Goal: Complete application form: Complete application form

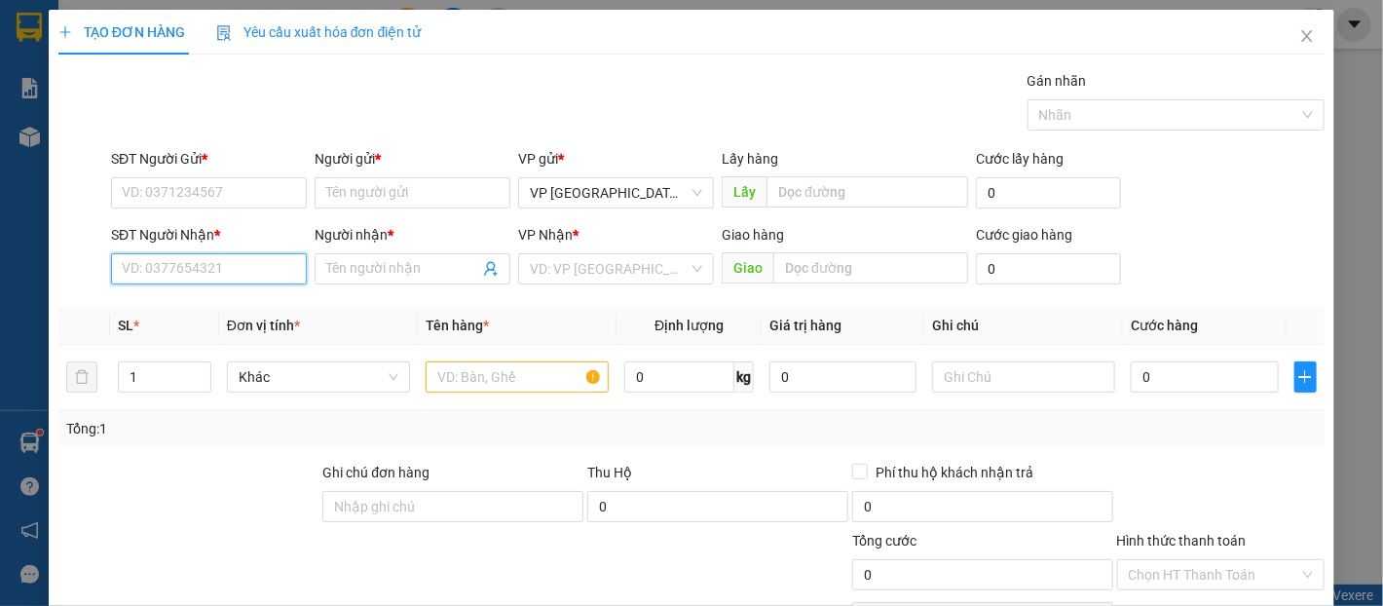
click at [267, 275] on input "SĐT Người Nhận *" at bounding box center [209, 268] width 196 height 31
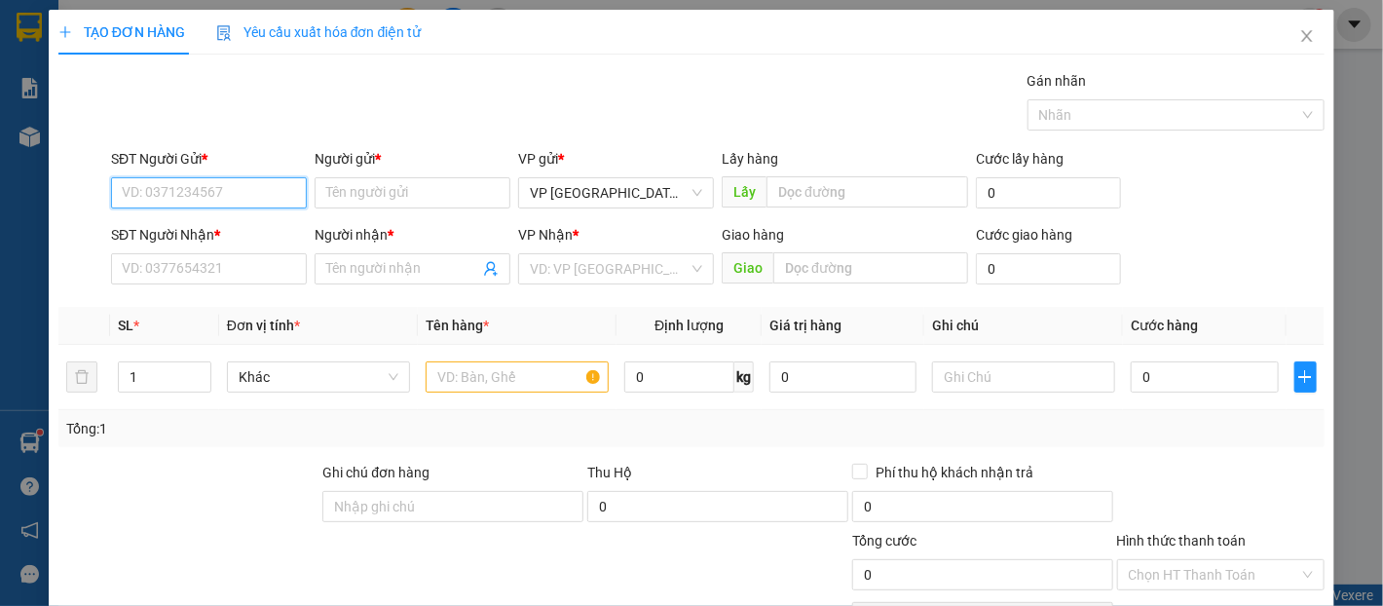
click at [277, 181] on input "SĐT Người Gửi *" at bounding box center [209, 192] width 196 height 31
type input "0847749688"
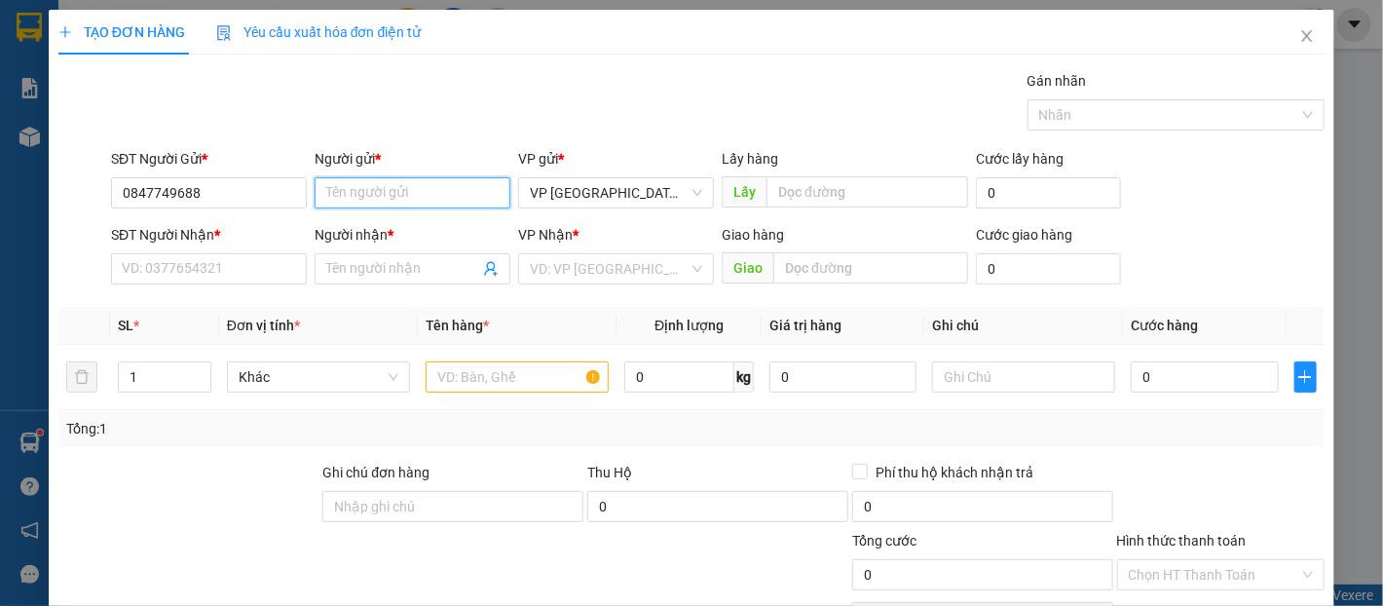
click at [337, 197] on input "Người gửi *" at bounding box center [413, 192] width 196 height 31
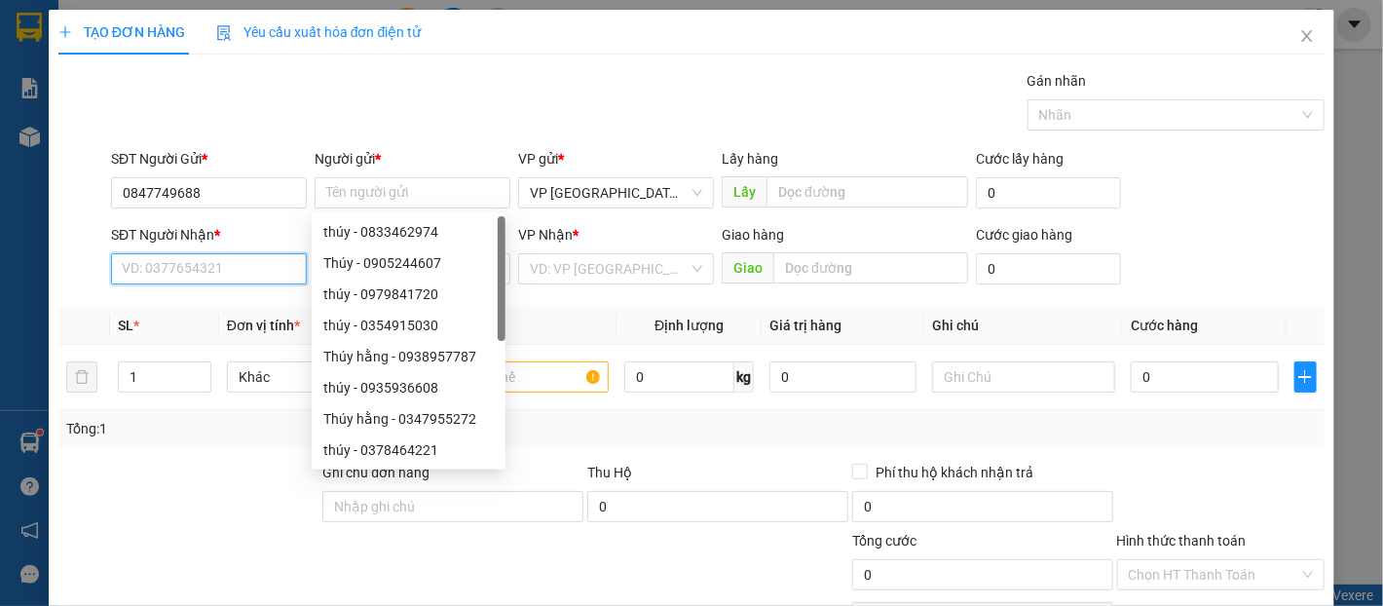
click at [216, 266] on input "SĐT Người Nhận *" at bounding box center [209, 268] width 196 height 31
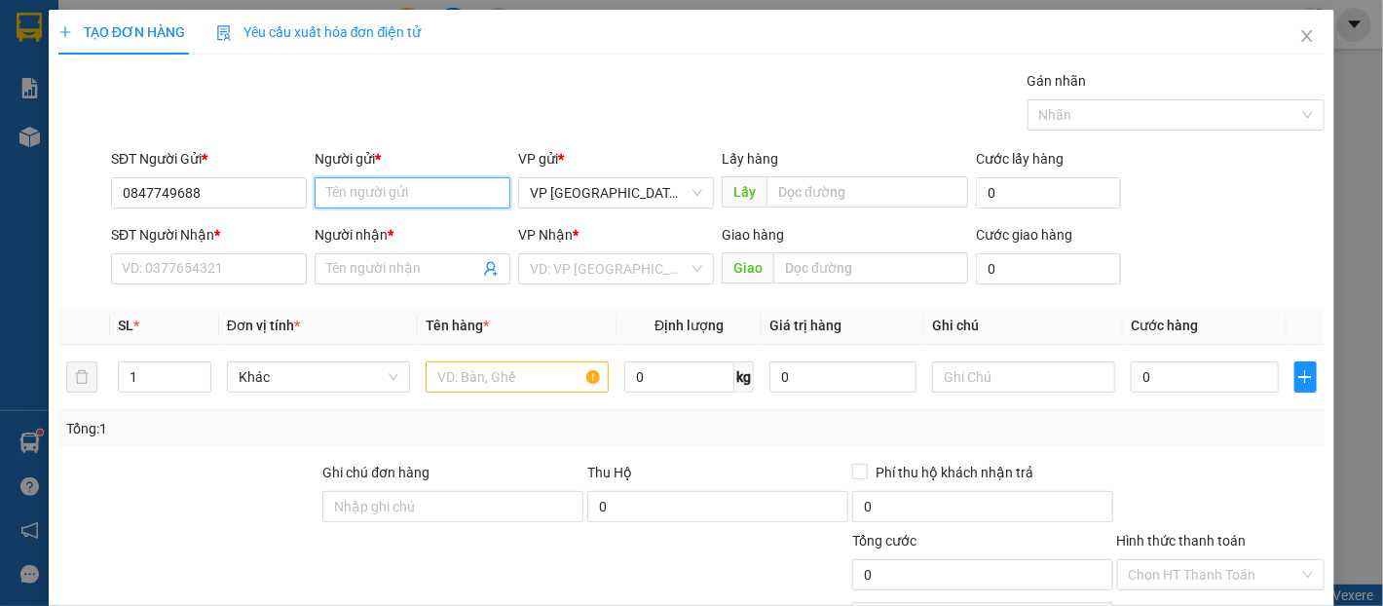
drag, startPoint x: 343, startPoint y: 187, endPoint x: 356, endPoint y: 185, distance: 13.8
click at [350, 187] on input "Người gửi *" at bounding box center [413, 192] width 196 height 31
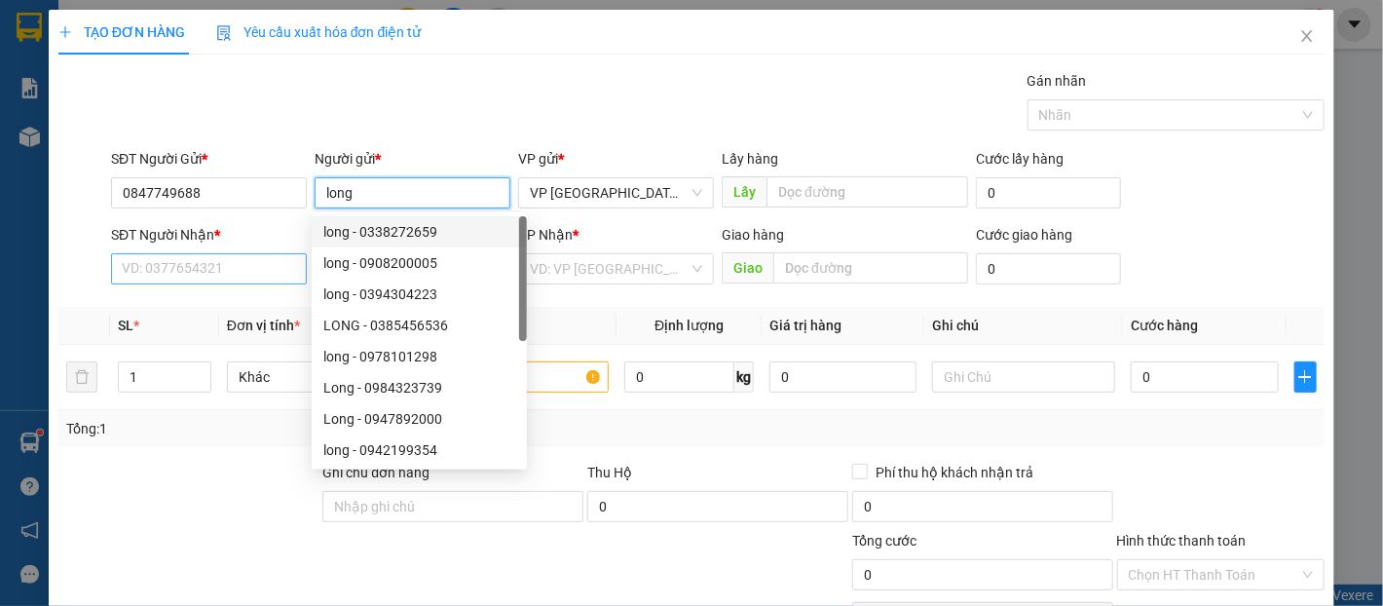
type input "long"
click at [259, 261] on input "SĐT Người Nhận *" at bounding box center [209, 268] width 196 height 31
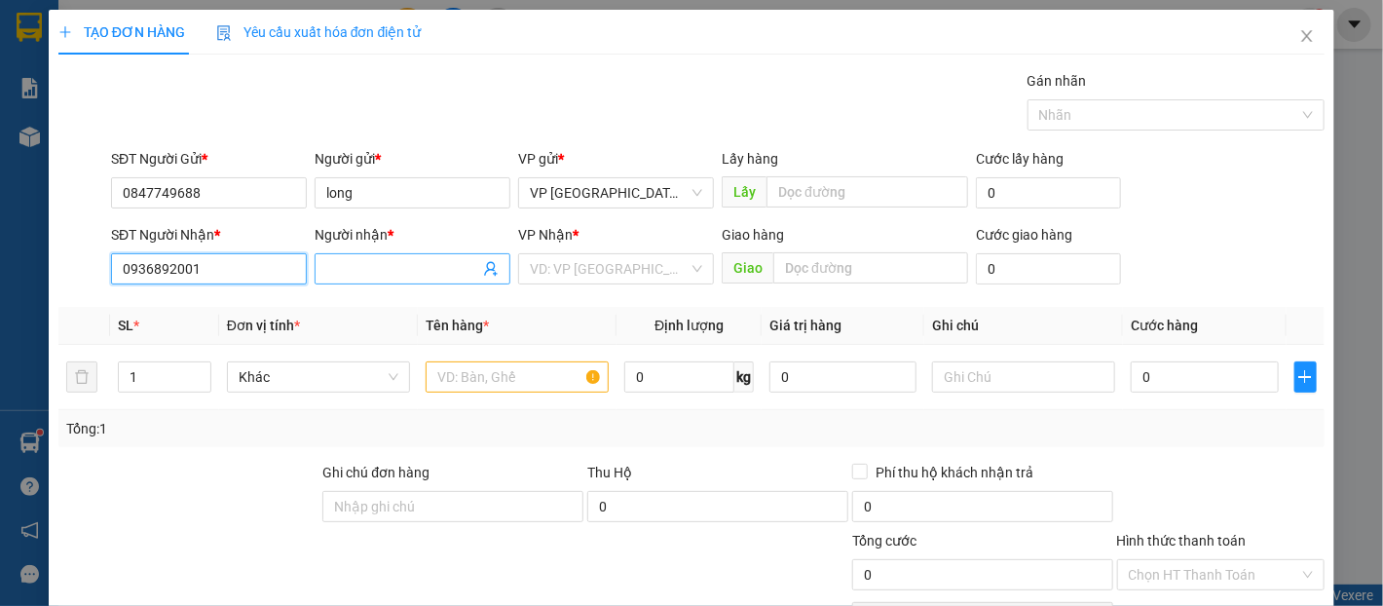
type input "0936892001"
click at [357, 275] on input "Người nhận *" at bounding box center [402, 268] width 153 height 21
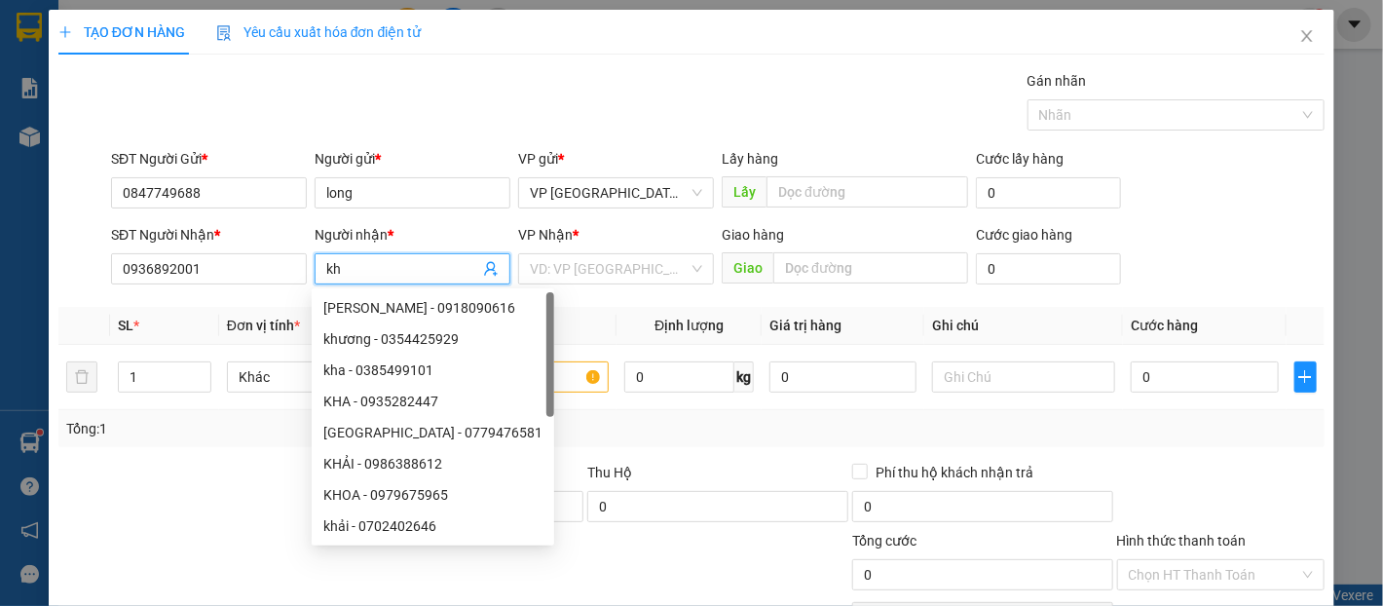
type input "kh"
drag, startPoint x: 614, startPoint y: 245, endPoint x: 610, endPoint y: 270, distance: 24.7
click at [610, 267] on div "VP Nhận * VD: VP [GEOGRAPHIC_DATA]" at bounding box center [616, 258] width 196 height 68
click at [609, 275] on input "search" at bounding box center [609, 268] width 159 height 29
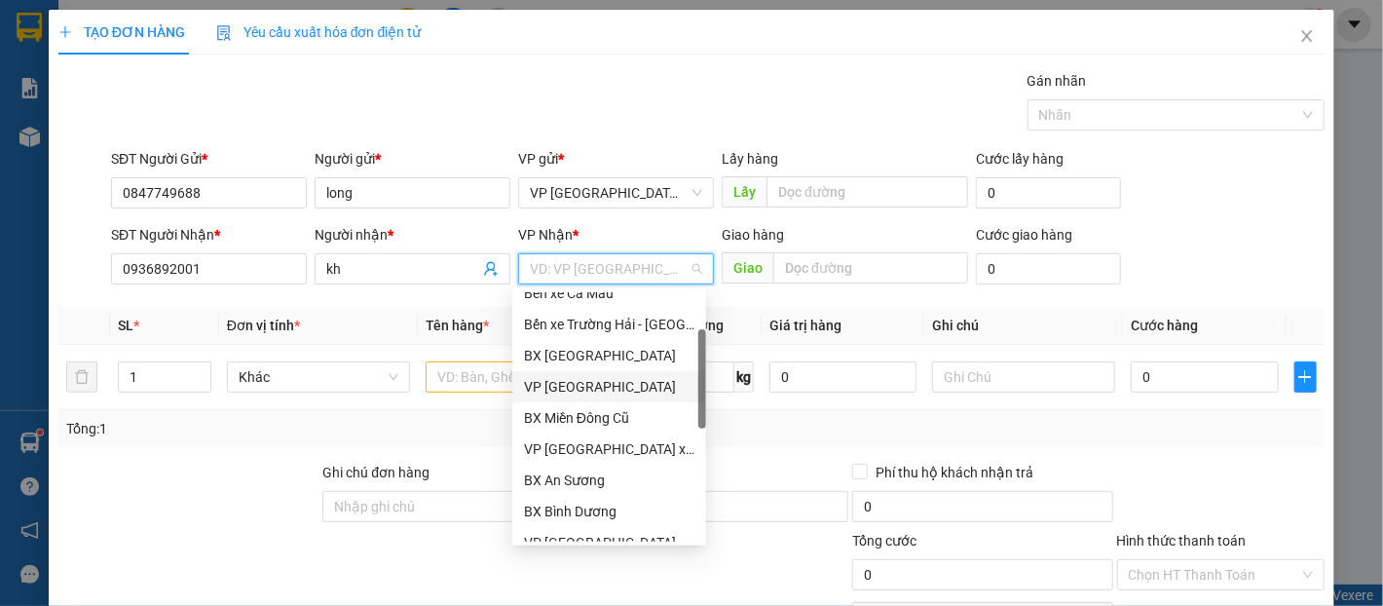
scroll to position [216, 0]
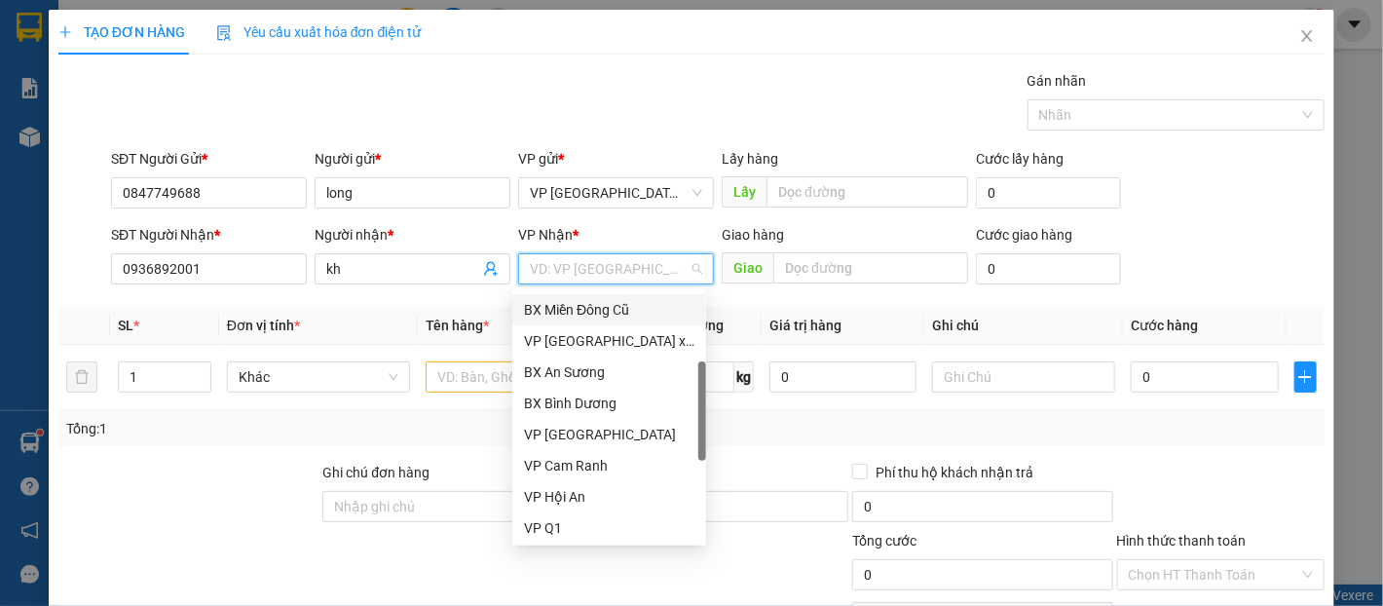
click at [629, 321] on div "BX Miền Đông Cũ" at bounding box center [609, 309] width 194 height 31
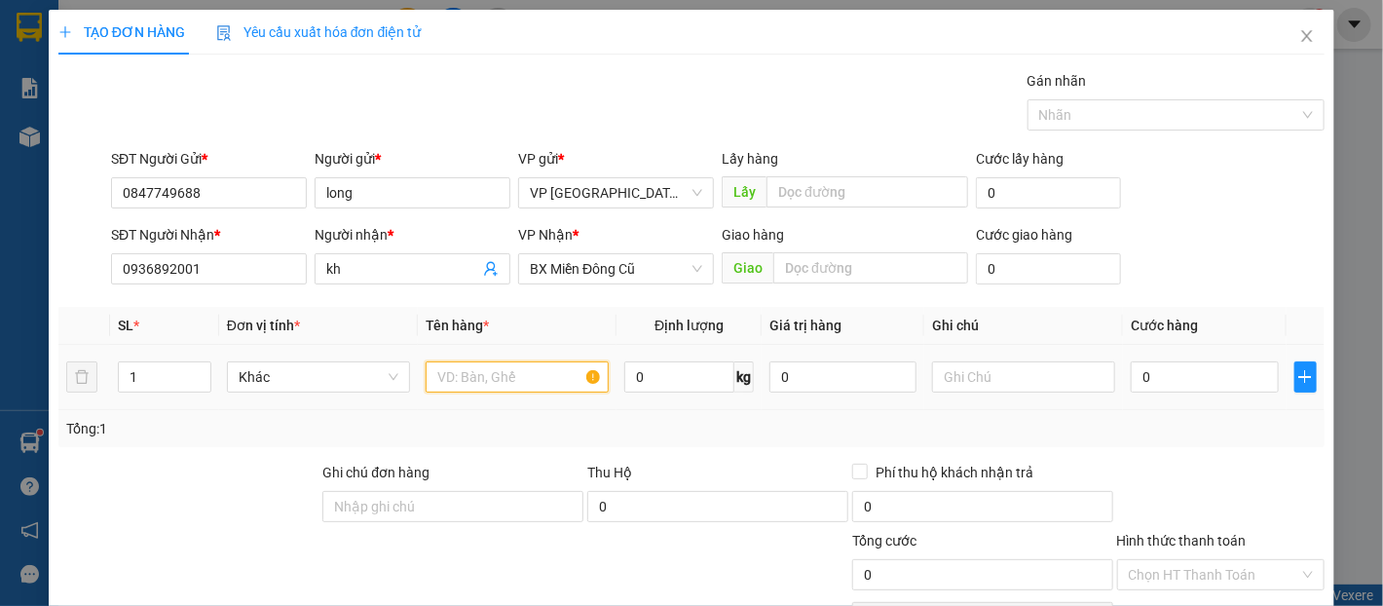
click at [510, 374] on input "text" at bounding box center [517, 376] width 183 height 31
type input "trân châu"
click at [1200, 383] on input "0" at bounding box center [1204, 376] width 147 height 31
type input "1"
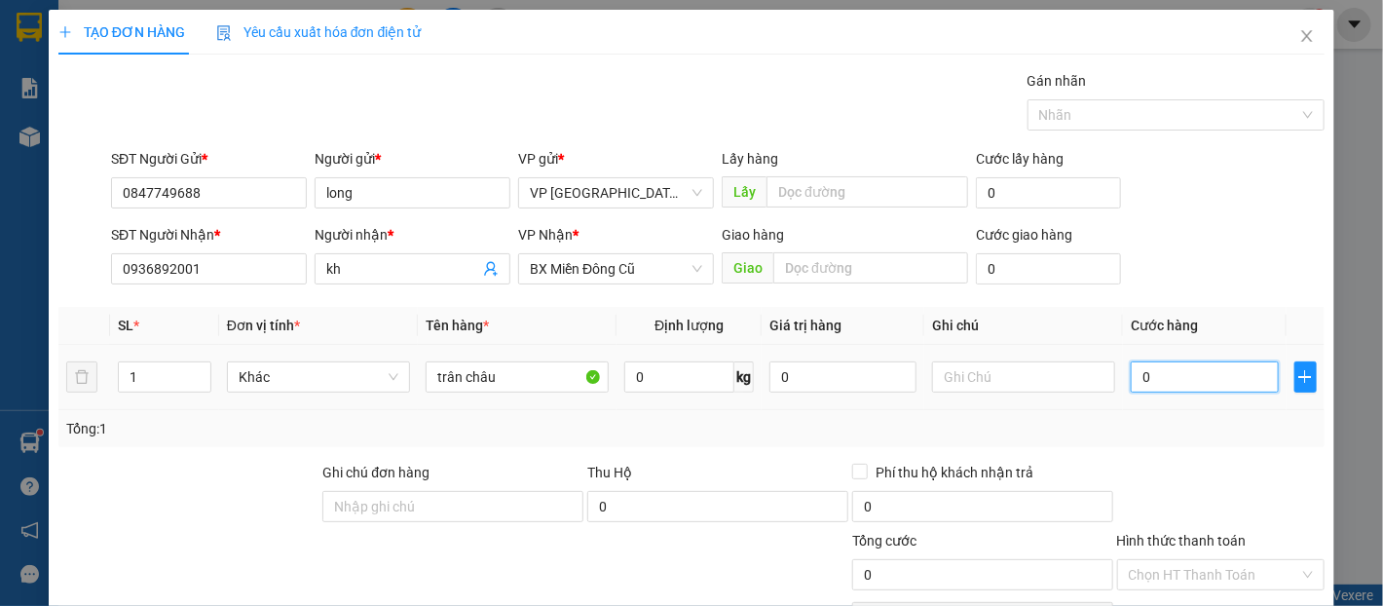
type input "1"
type input "10"
type input "100"
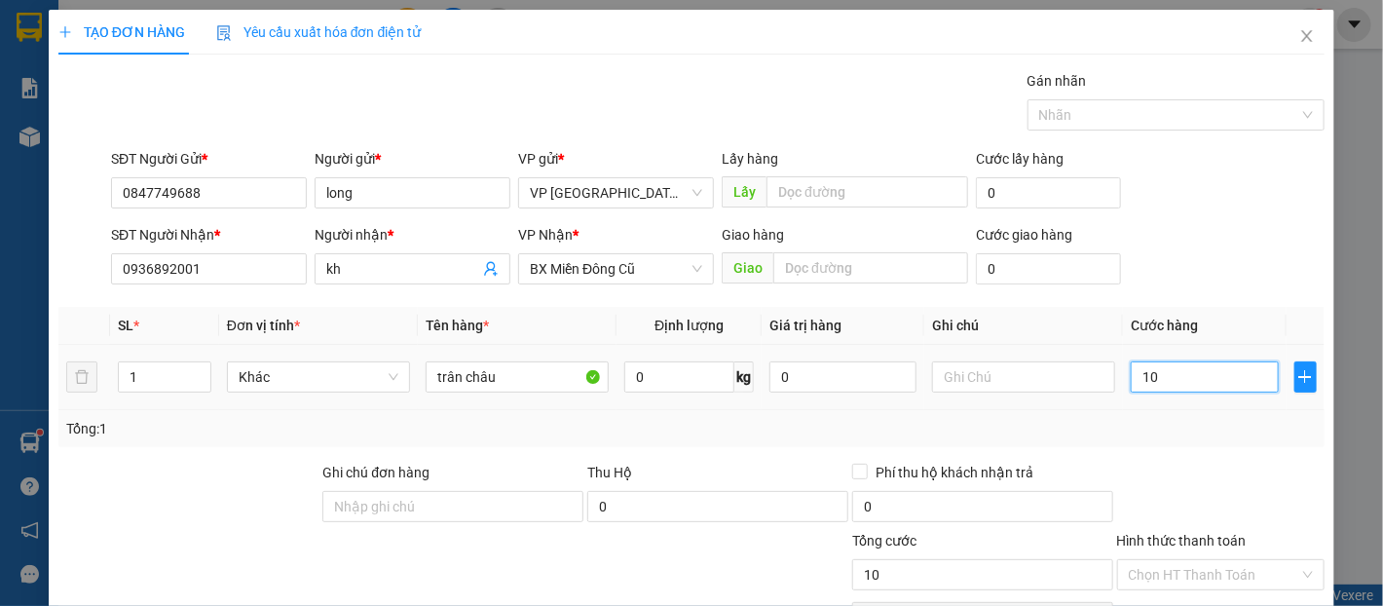
type input "100"
type input "1.000"
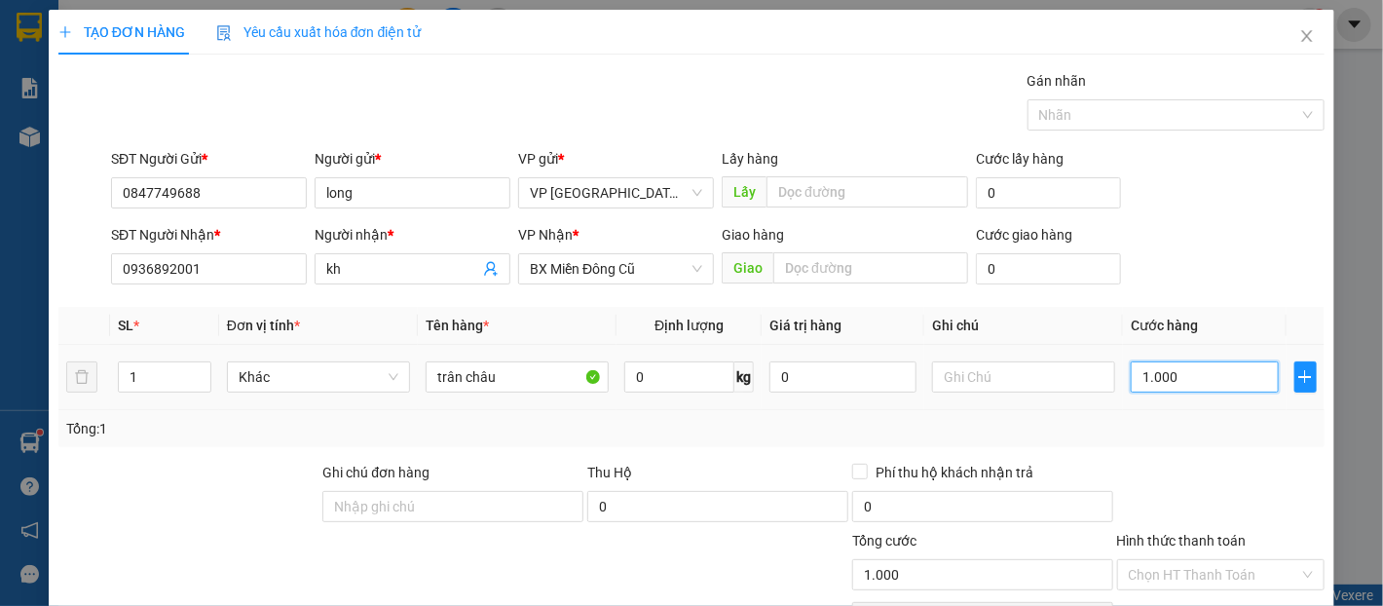
type input "10.000"
type input "100.000"
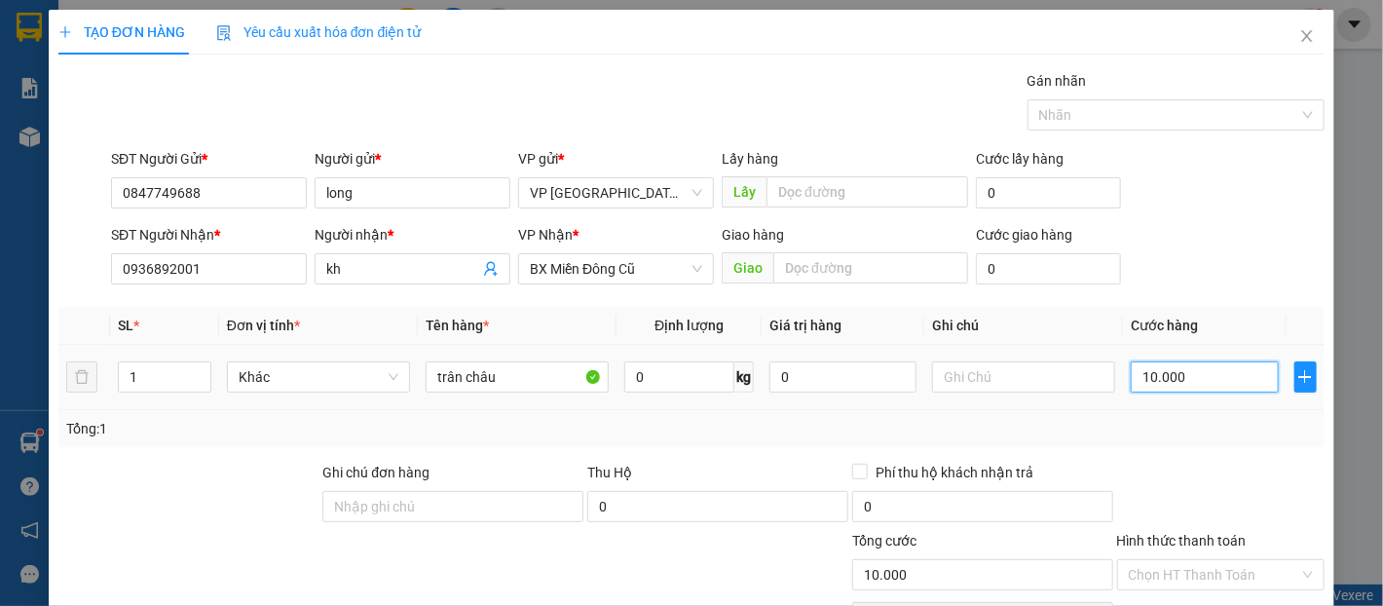
type input "100.000"
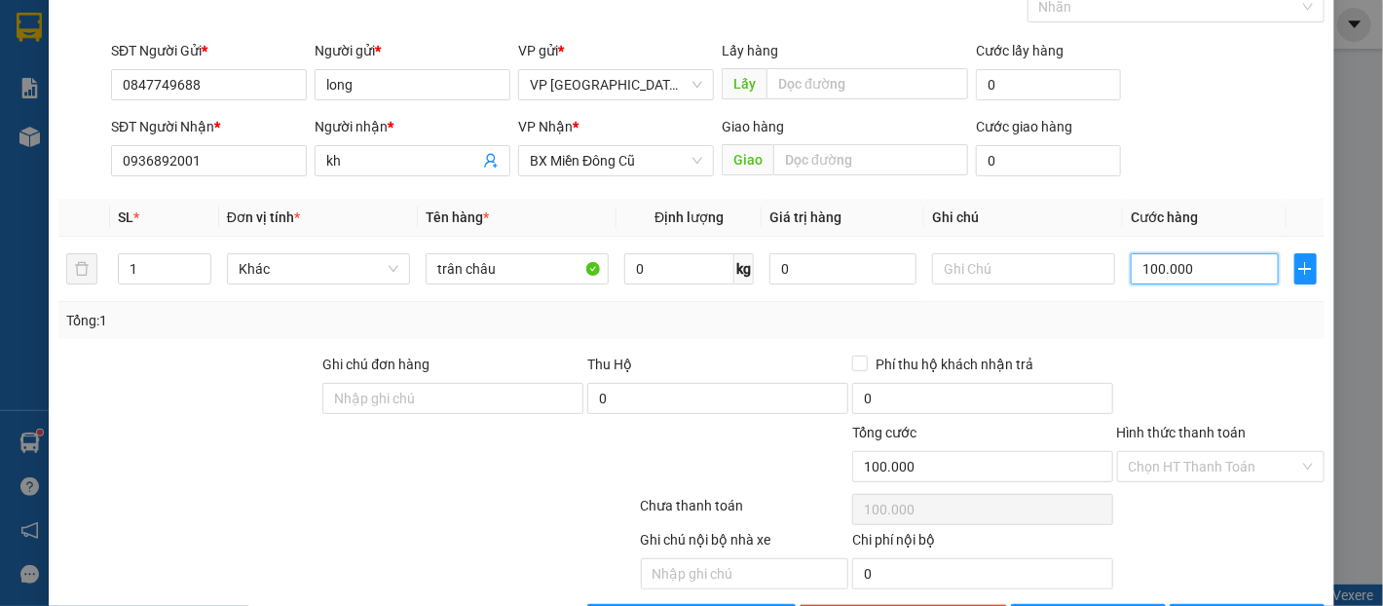
scroll to position [173, 0]
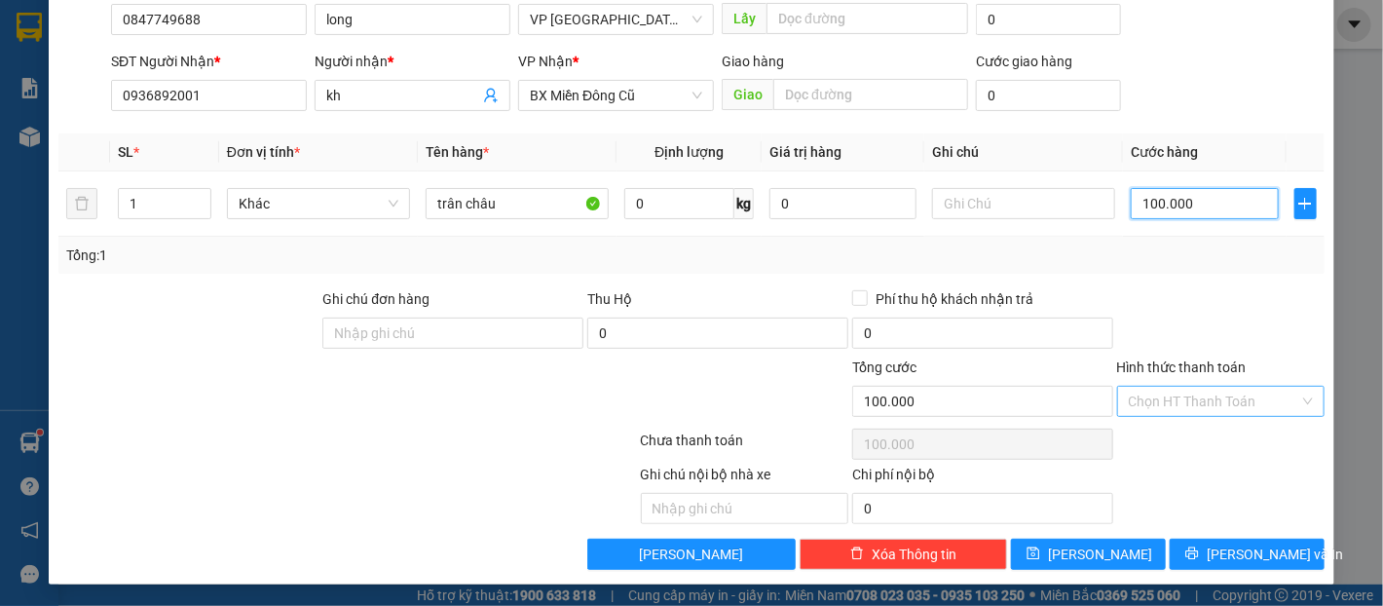
type input "100.000"
click at [1242, 399] on input "Hình thức thanh toán" at bounding box center [1214, 401] width 170 height 29
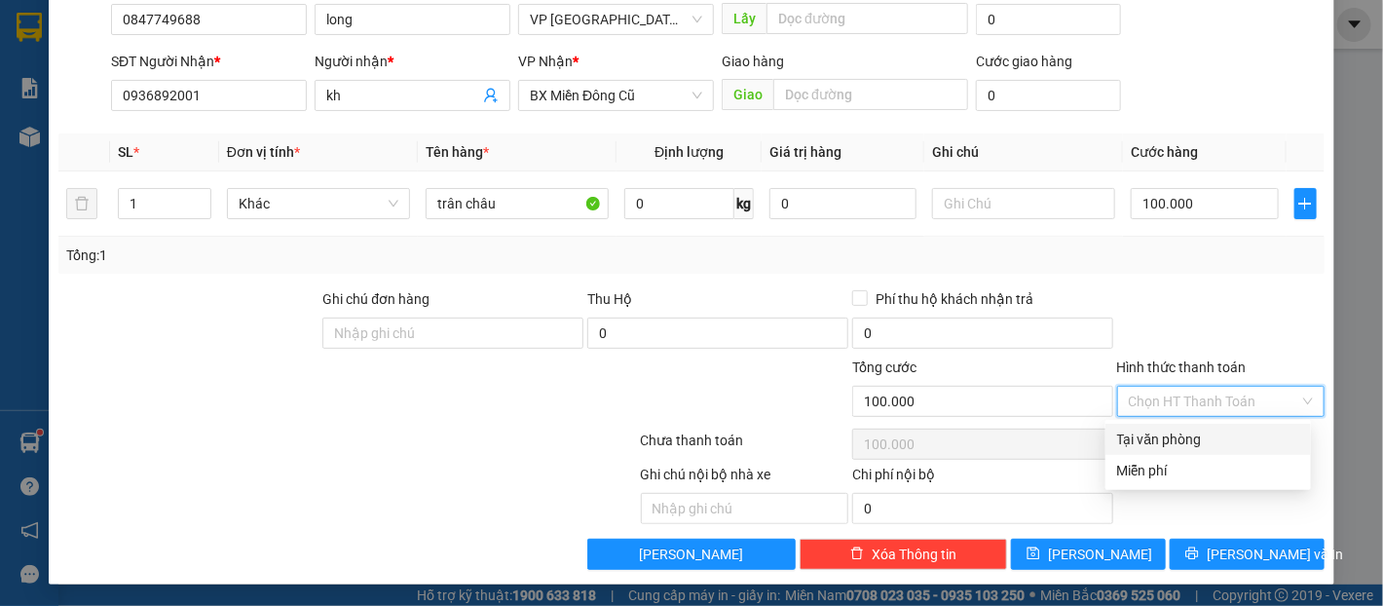
click at [1220, 434] on div "Tại văn phòng" at bounding box center [1208, 439] width 182 height 21
type input "0"
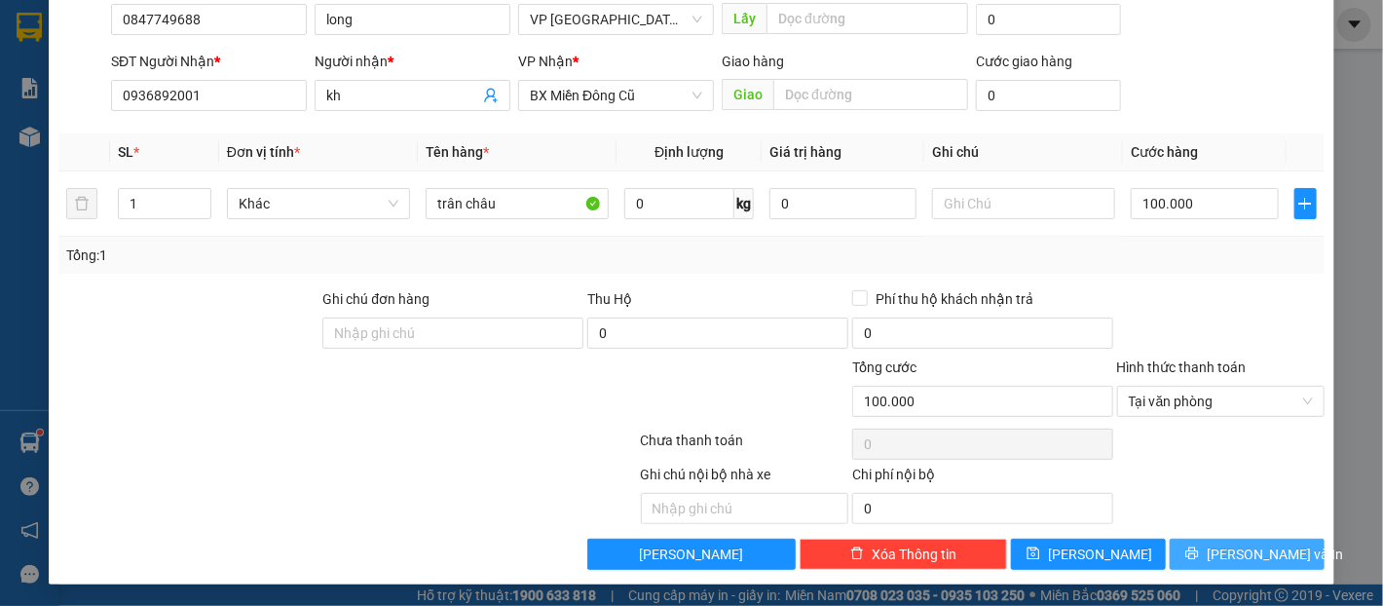
click at [1243, 548] on span "[PERSON_NAME] và In" at bounding box center [1275, 553] width 136 height 21
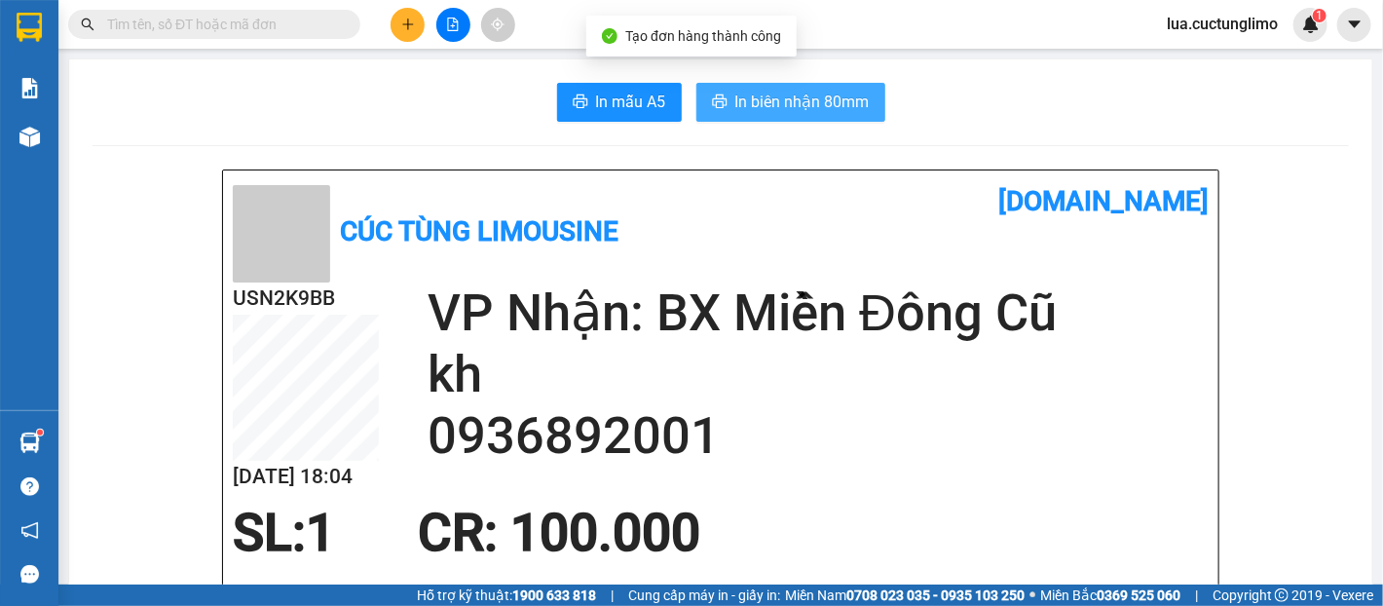
click at [831, 96] on span "In biên nhận 80mm" at bounding box center [802, 102] width 134 height 24
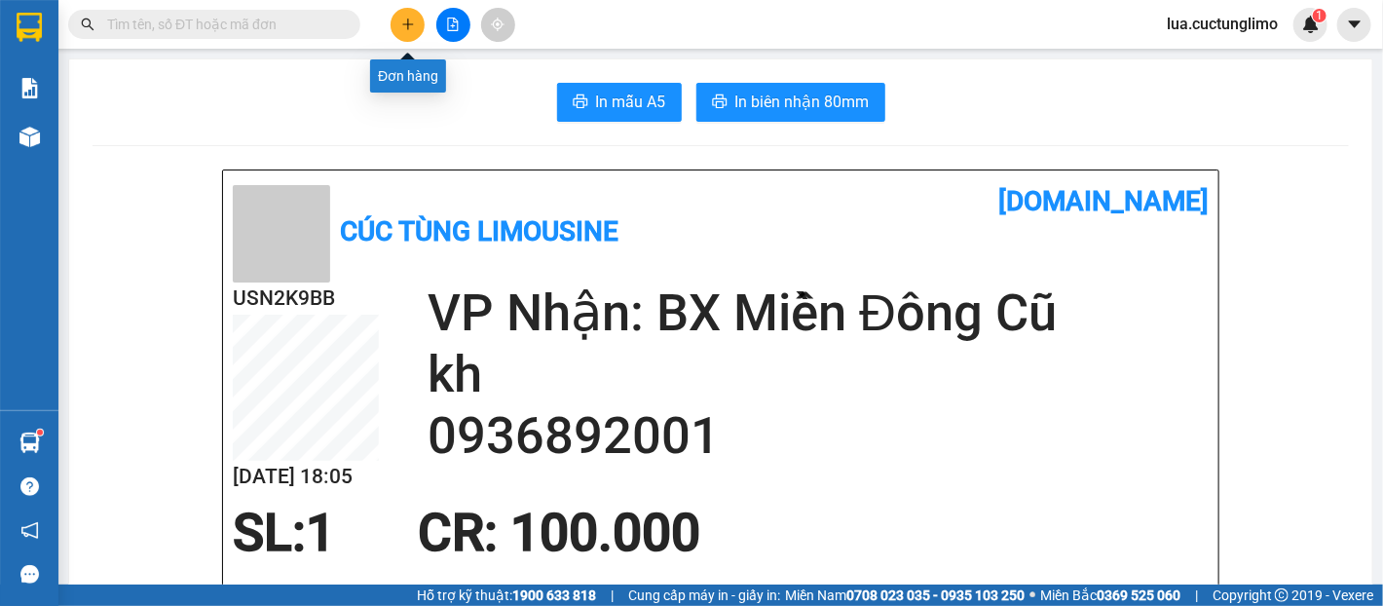
click at [395, 10] on button at bounding box center [408, 25] width 34 height 34
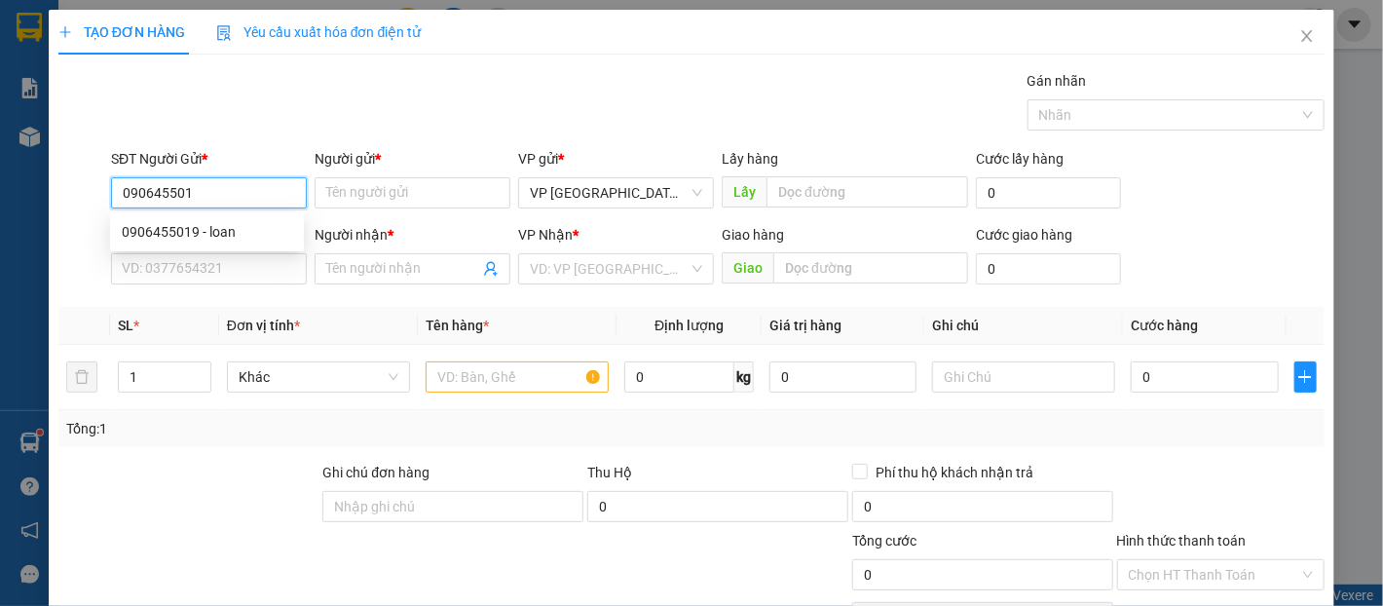
type input "0906455019"
click at [232, 234] on div "0906455019 - loan" at bounding box center [207, 231] width 170 height 21
type input "loan"
type input "0934724091"
type input "phượng"
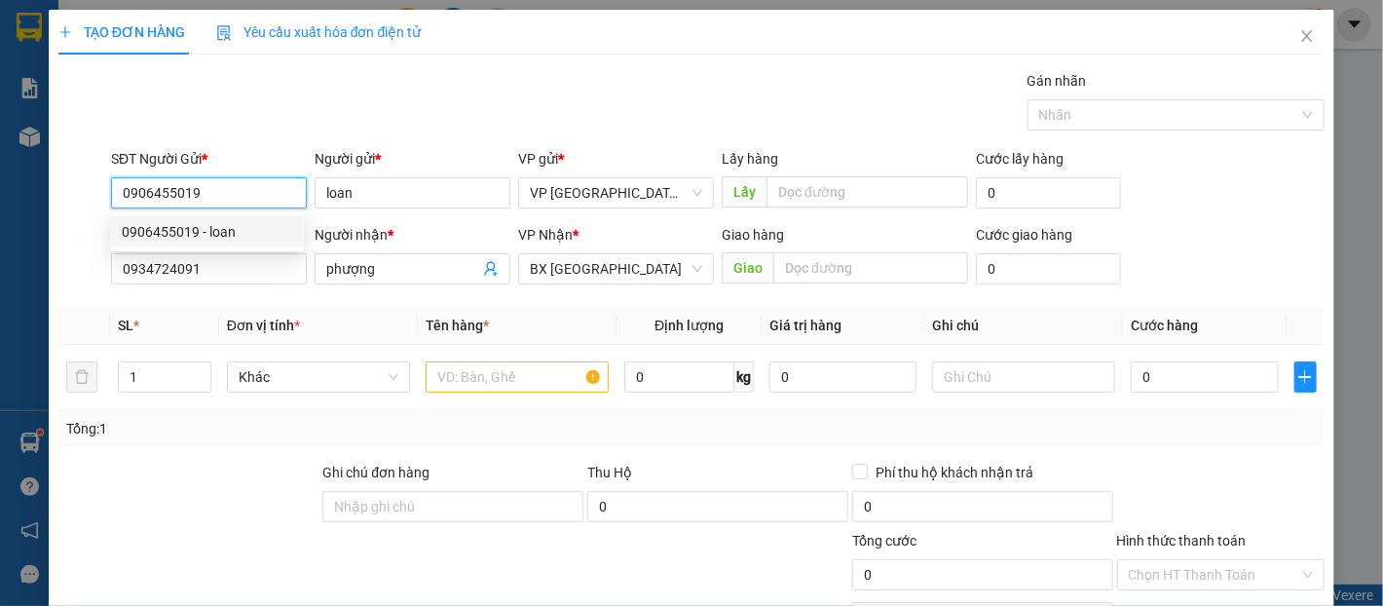
type input "60.000"
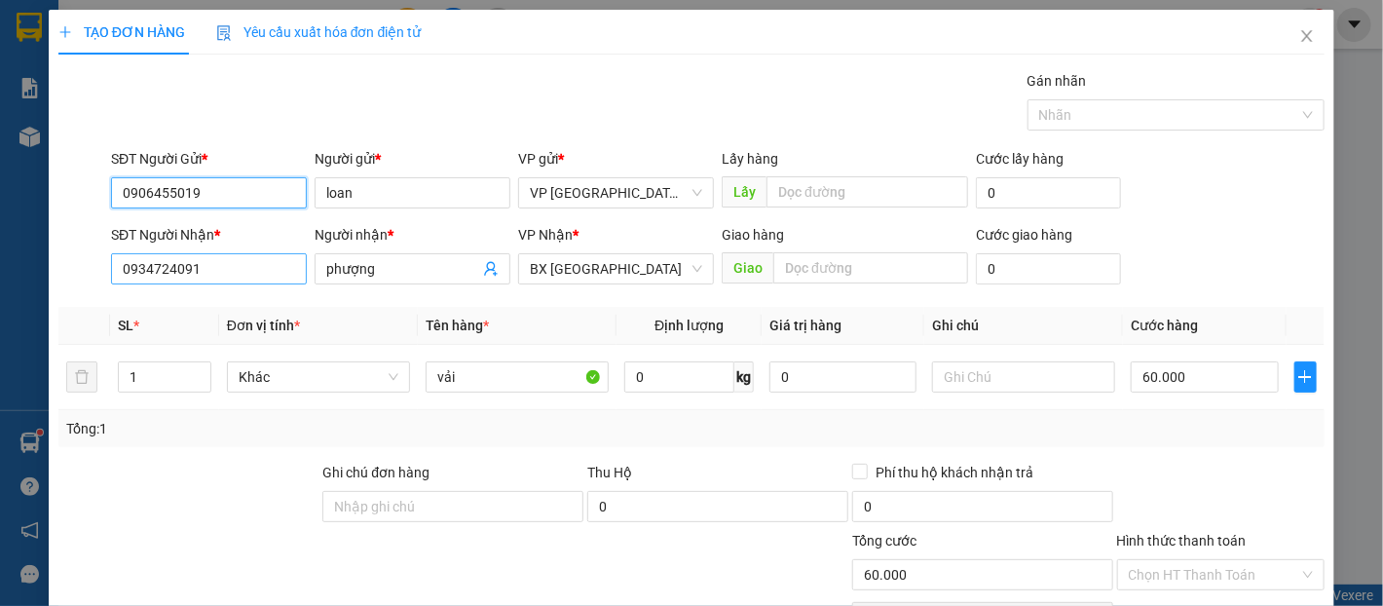
type input "0906455019"
click at [249, 259] on input "0934724091" at bounding box center [209, 268] width 196 height 31
click at [246, 263] on input "0837975757" at bounding box center [209, 268] width 196 height 31
type input "0837975757"
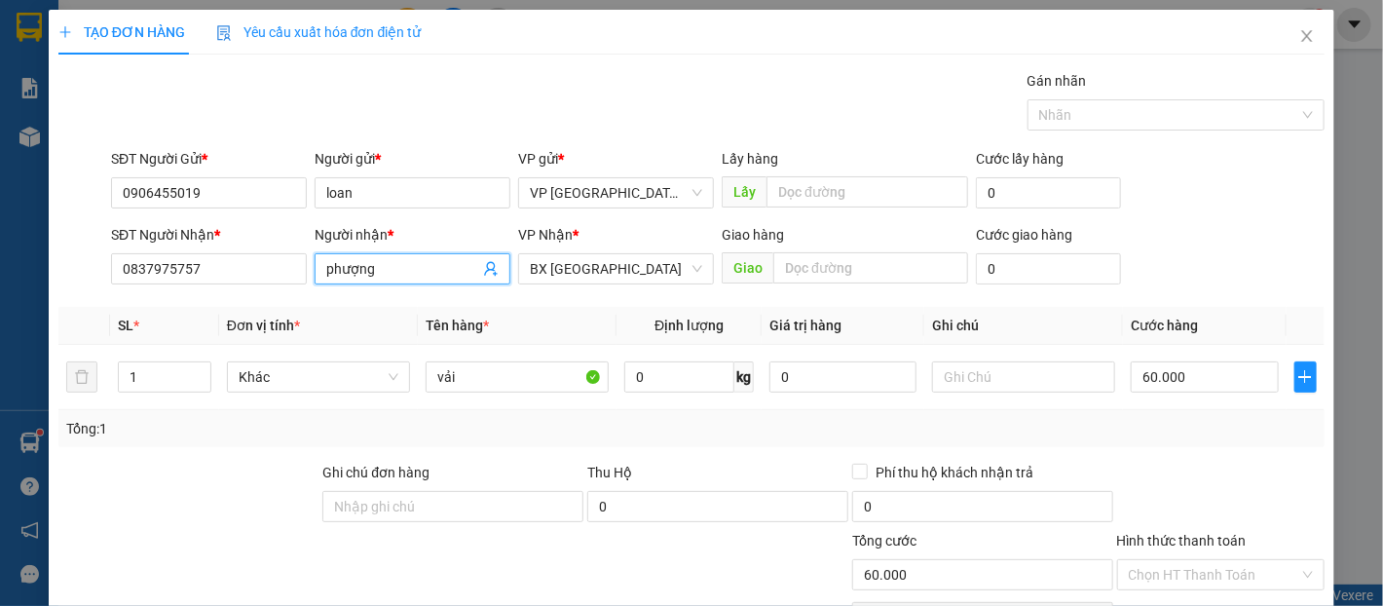
click at [381, 268] on input "phượng" at bounding box center [402, 268] width 153 height 21
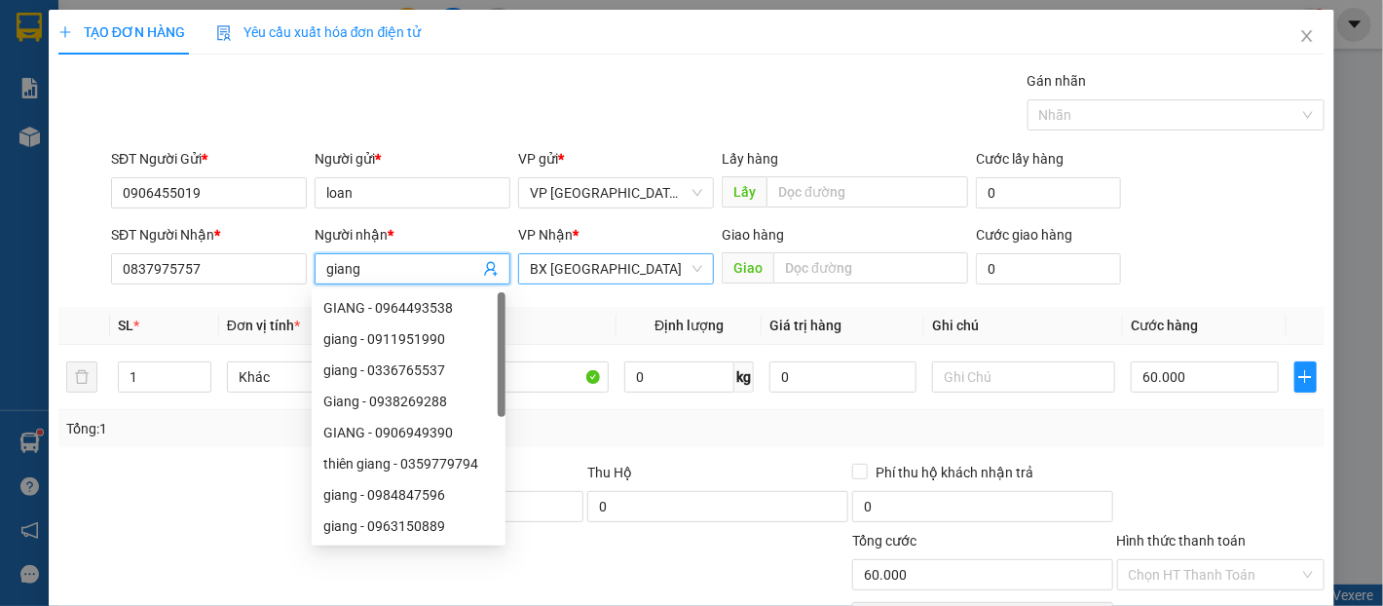
click at [685, 259] on span "BX [GEOGRAPHIC_DATA]" at bounding box center [616, 268] width 172 height 29
type input "giang"
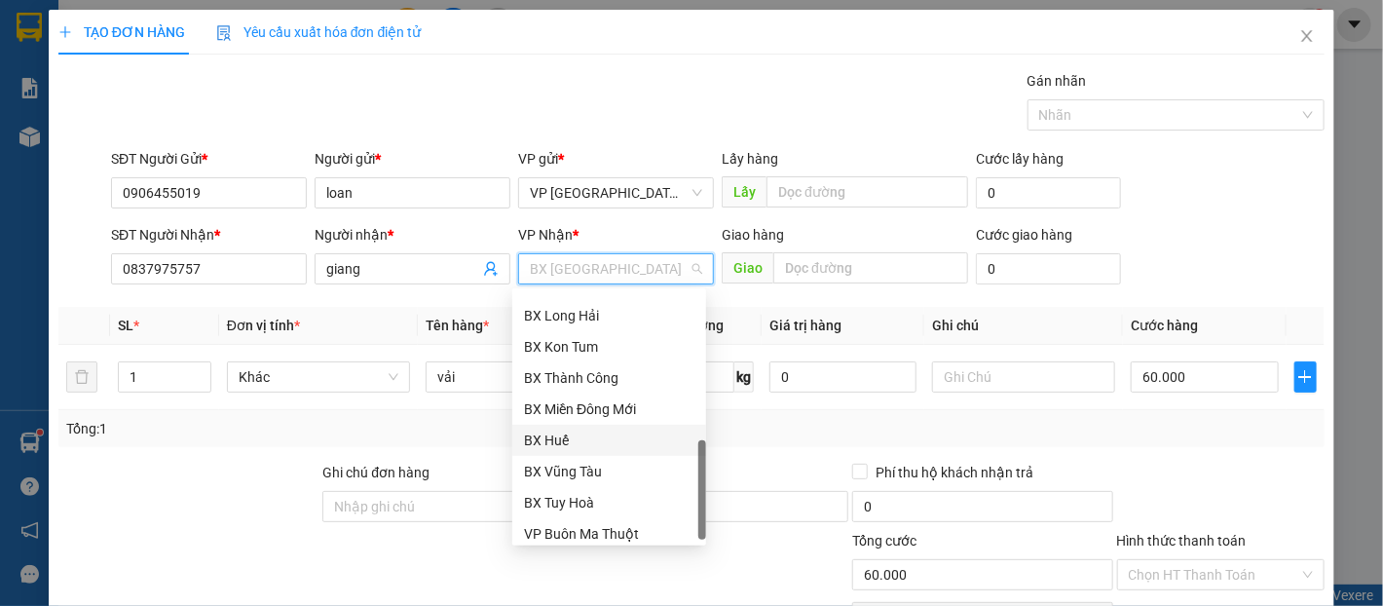
scroll to position [530, 0]
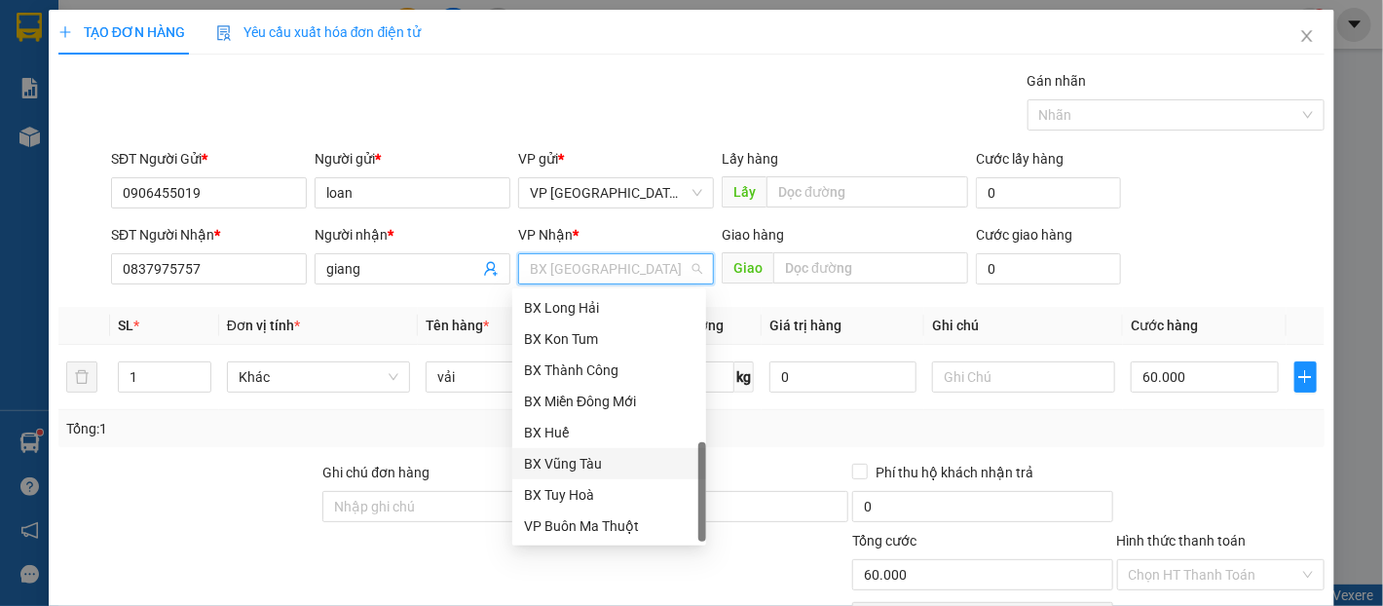
click at [622, 466] on div "BX Vũng Tàu" at bounding box center [609, 463] width 170 height 21
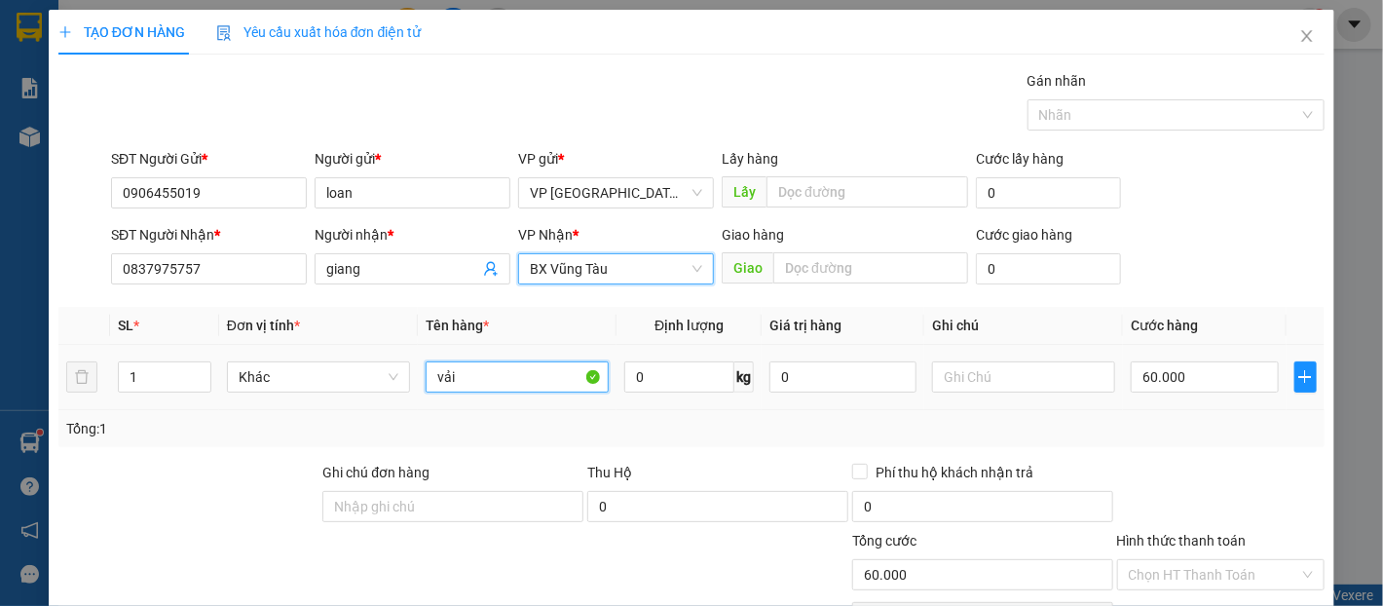
click at [481, 366] on input "vải" at bounding box center [517, 376] width 183 height 31
type input "quần áo"
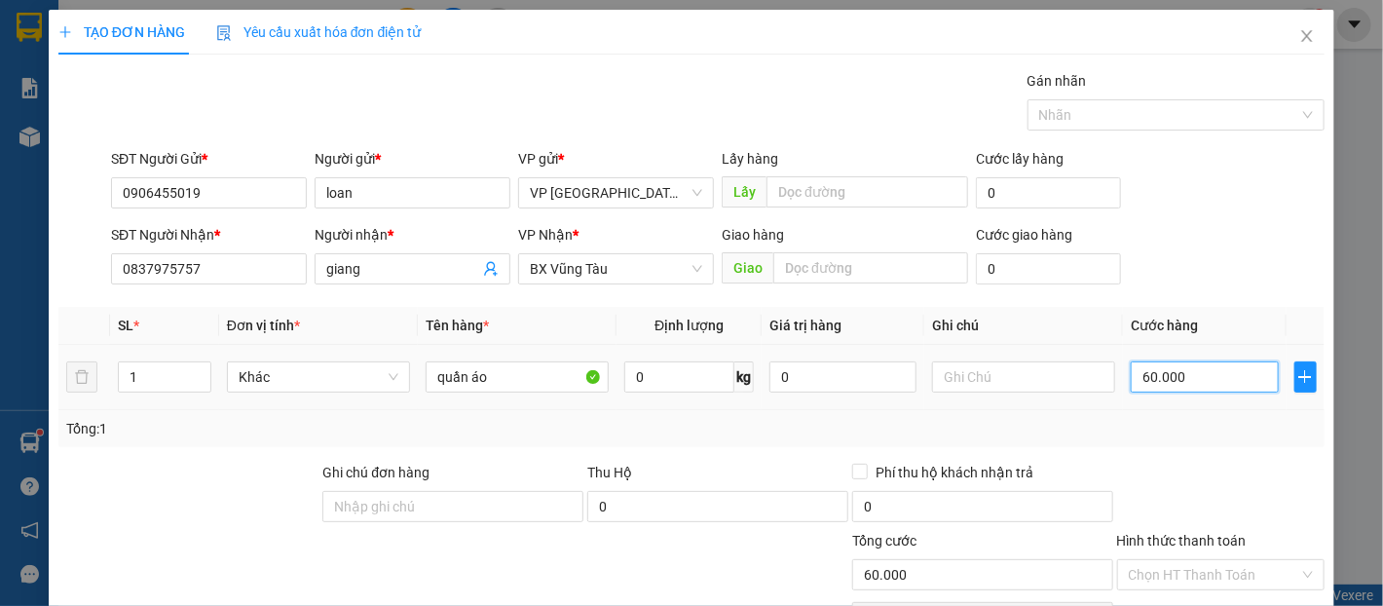
click at [1143, 390] on input "60.000" at bounding box center [1204, 376] width 147 height 31
type input "1"
type input "15"
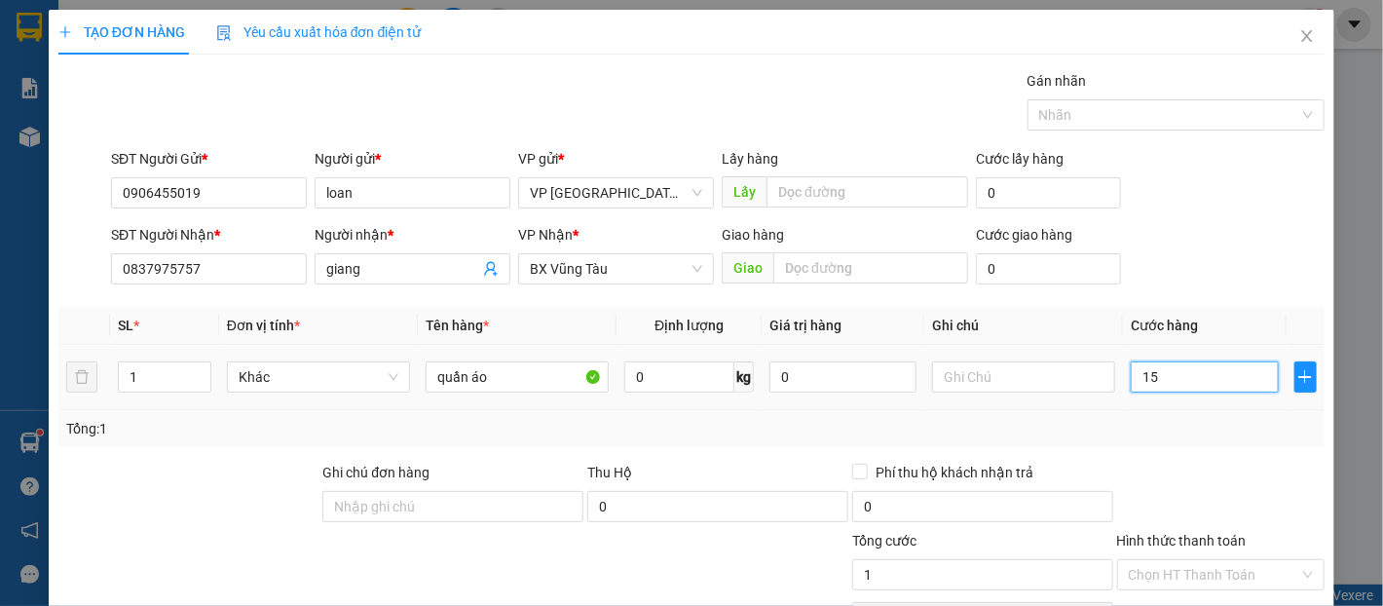
type input "15"
type input "150"
type input "1.500"
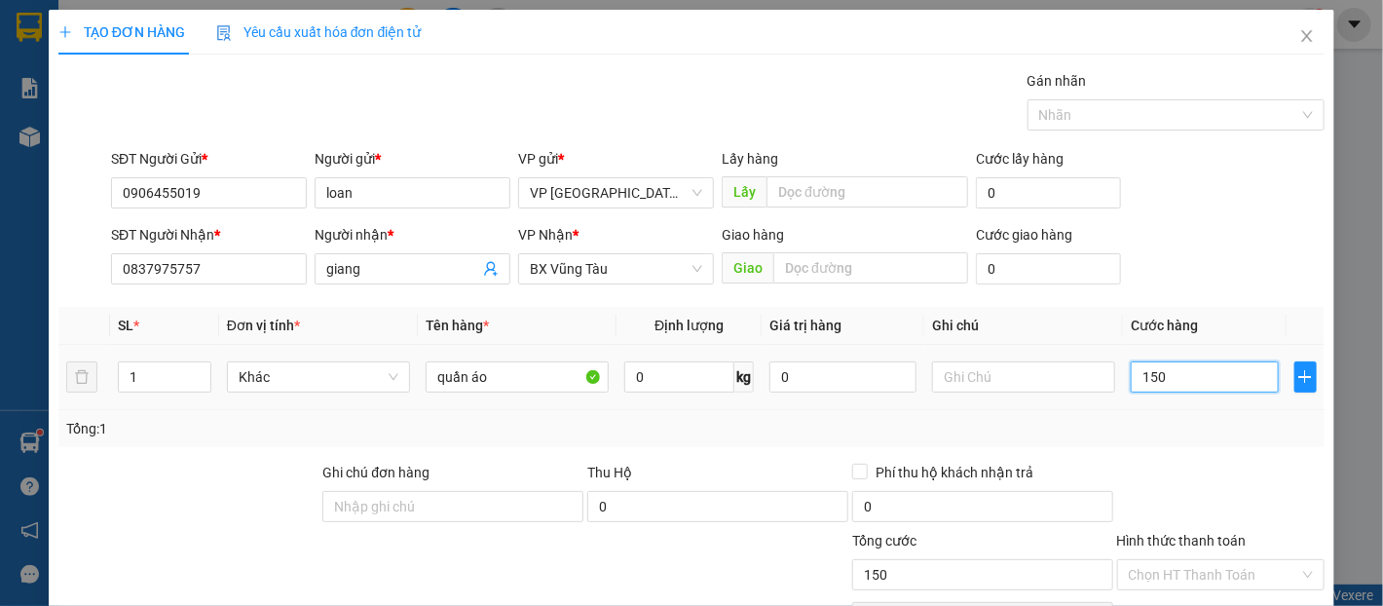
type input "1.500"
type input "15.000"
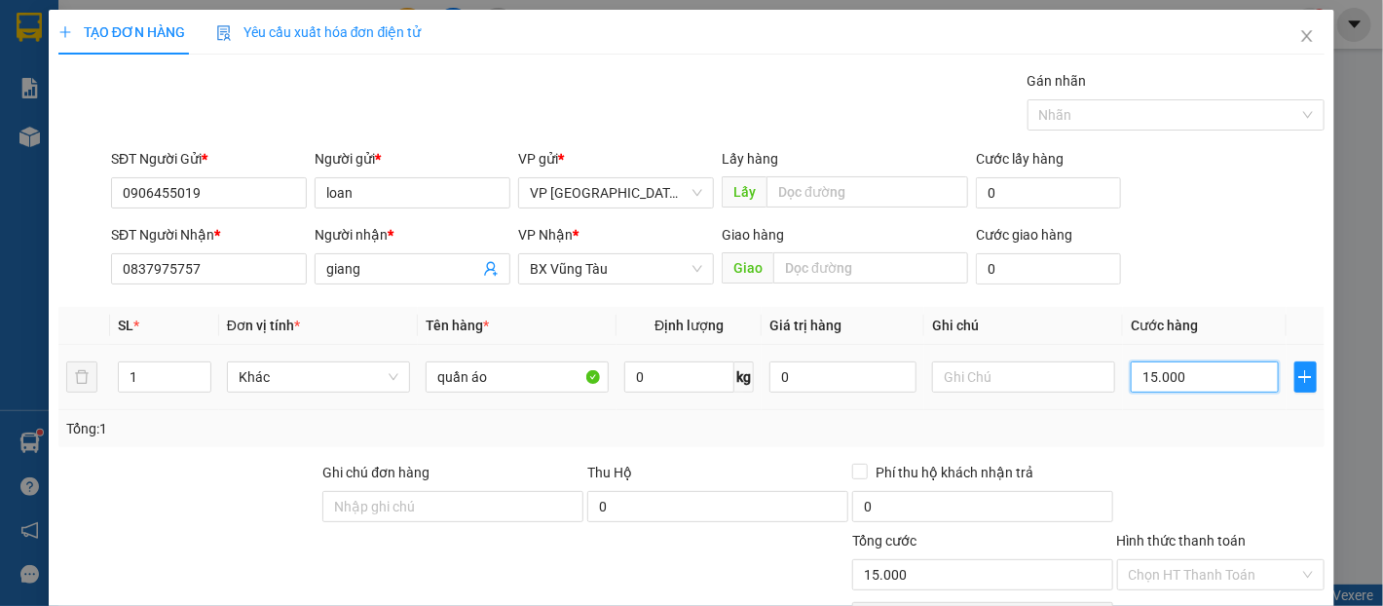
type input "150.000"
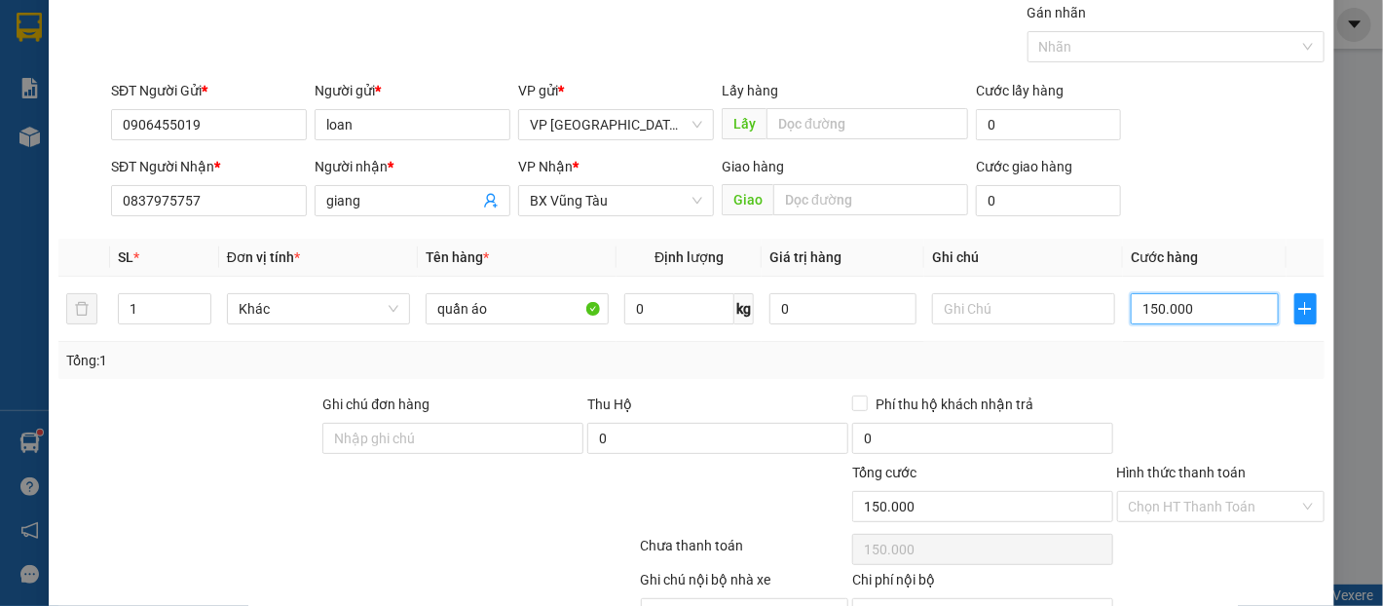
scroll to position [173, 0]
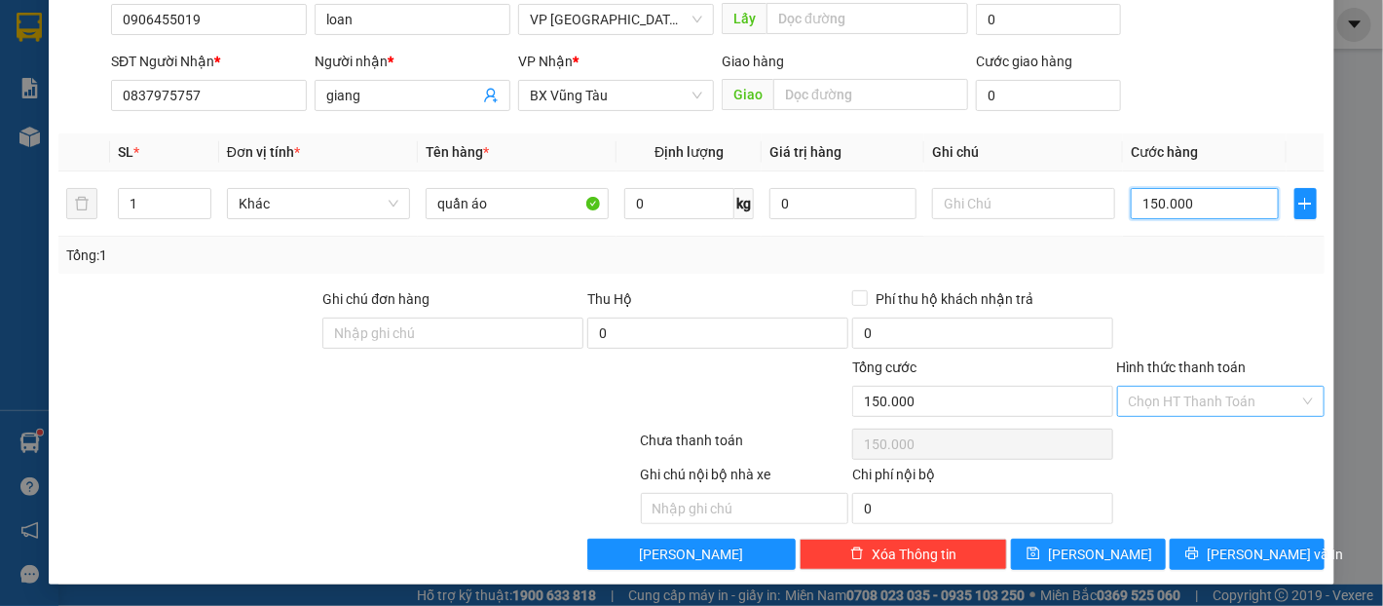
type input "150.000"
click at [1165, 394] on input "Hình thức thanh toán" at bounding box center [1214, 401] width 170 height 29
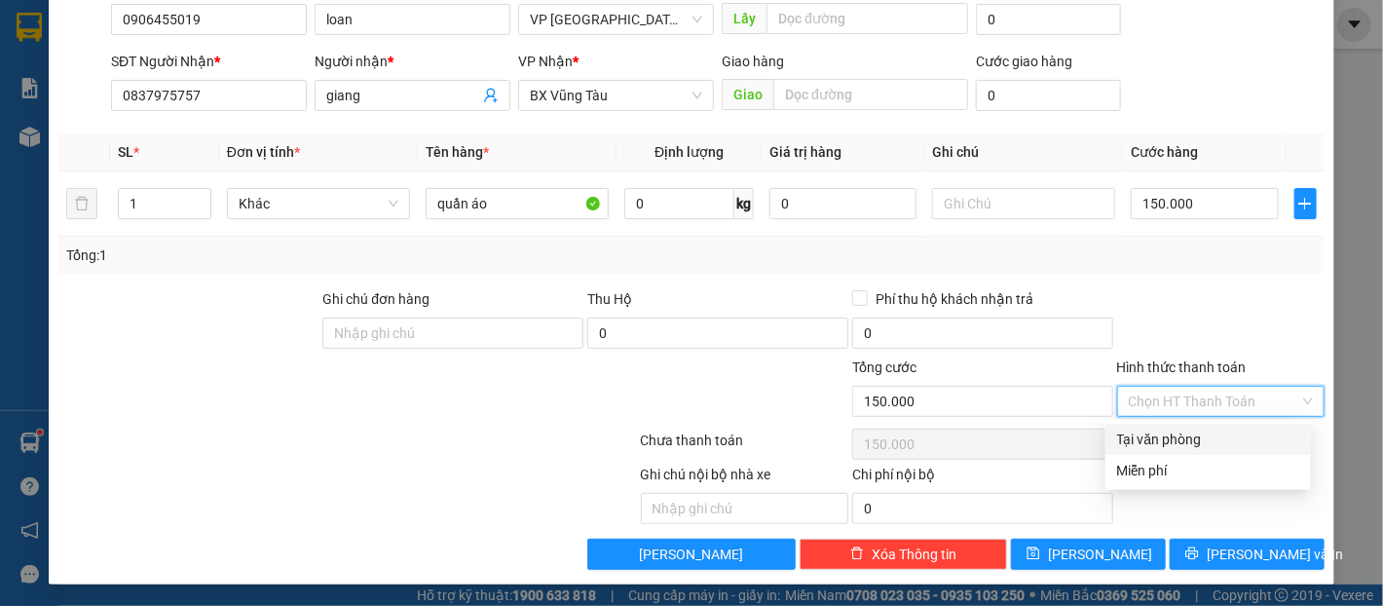
click at [1169, 438] on div "Tại văn phòng" at bounding box center [1208, 439] width 182 height 21
type input "0"
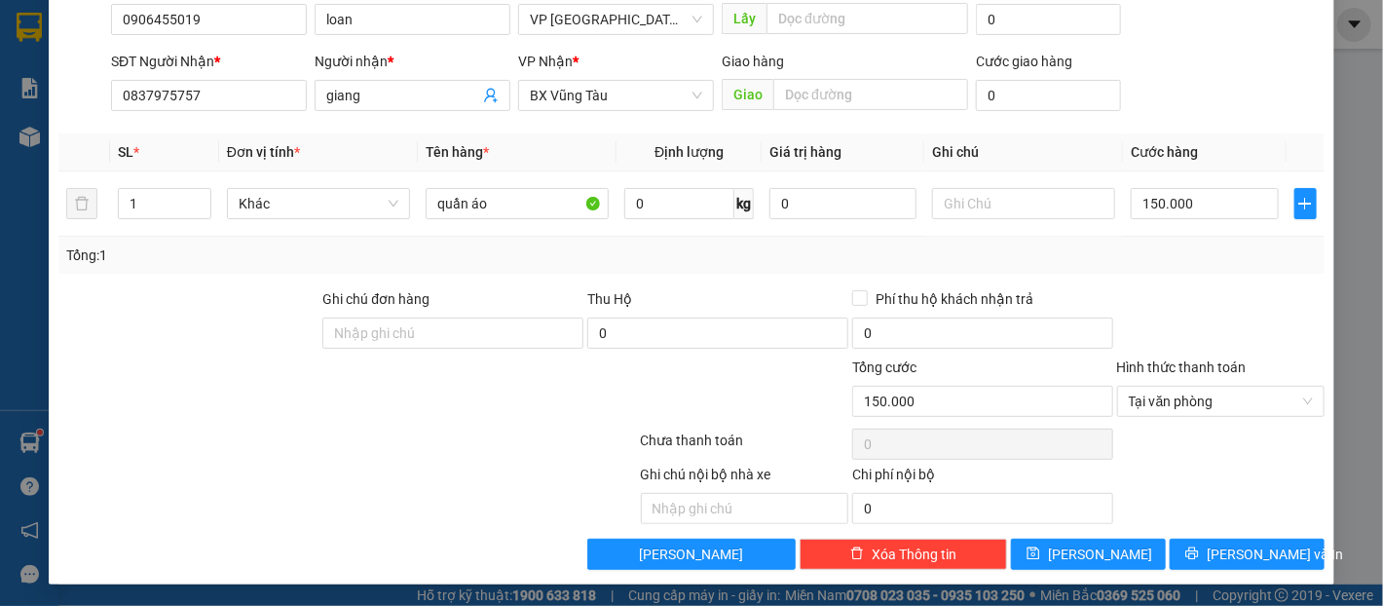
click at [1206, 303] on div at bounding box center [1220, 322] width 211 height 68
click at [1250, 545] on span "[PERSON_NAME] và In" at bounding box center [1275, 553] width 136 height 21
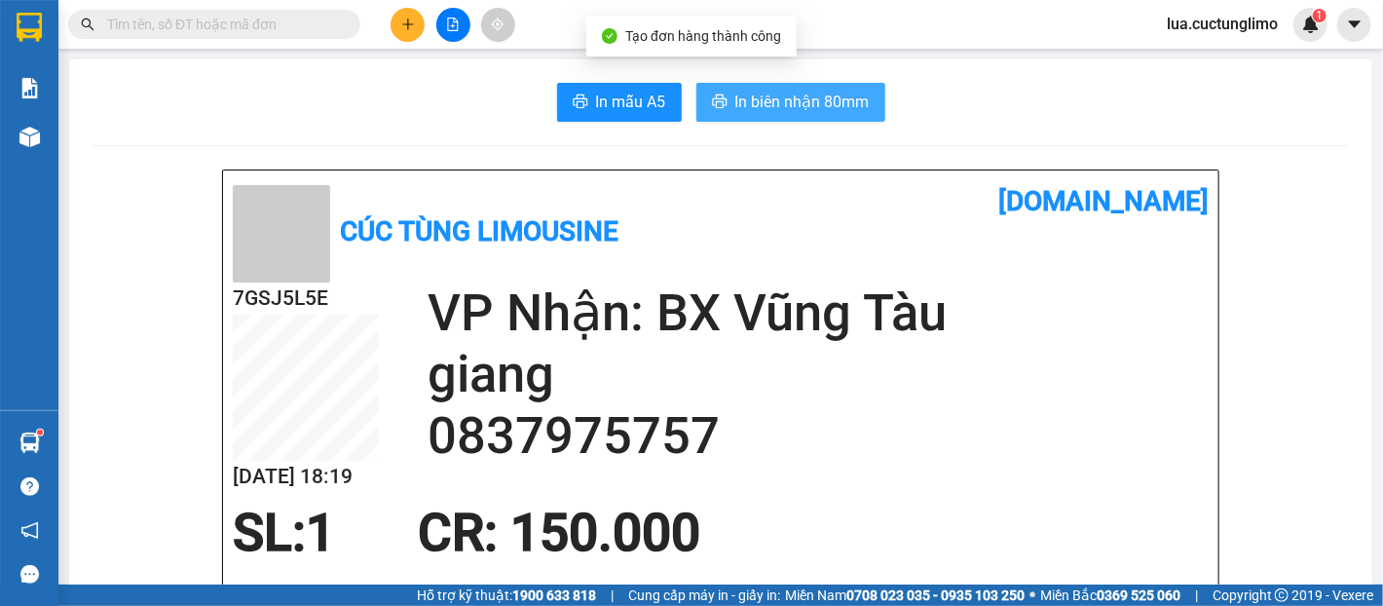
click at [829, 103] on span "In biên nhận 80mm" at bounding box center [802, 102] width 134 height 24
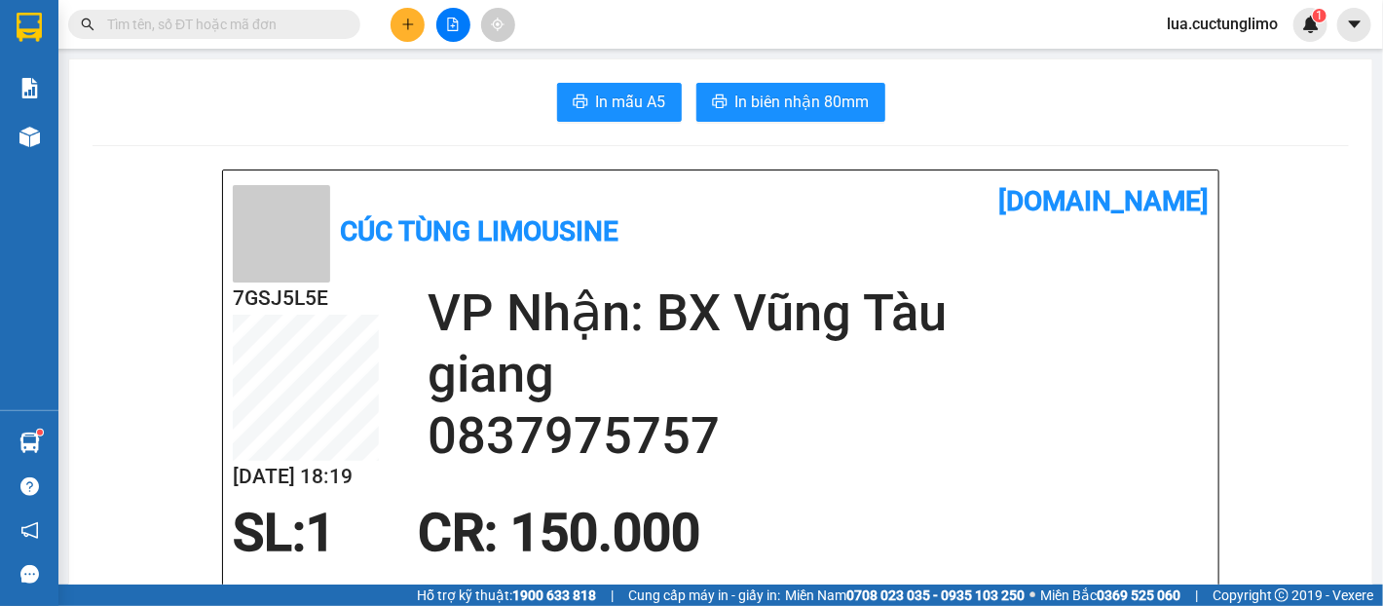
click at [429, 23] on div at bounding box center [453, 25] width 146 height 34
click at [410, 29] on icon "plus" at bounding box center [408, 25] width 14 height 14
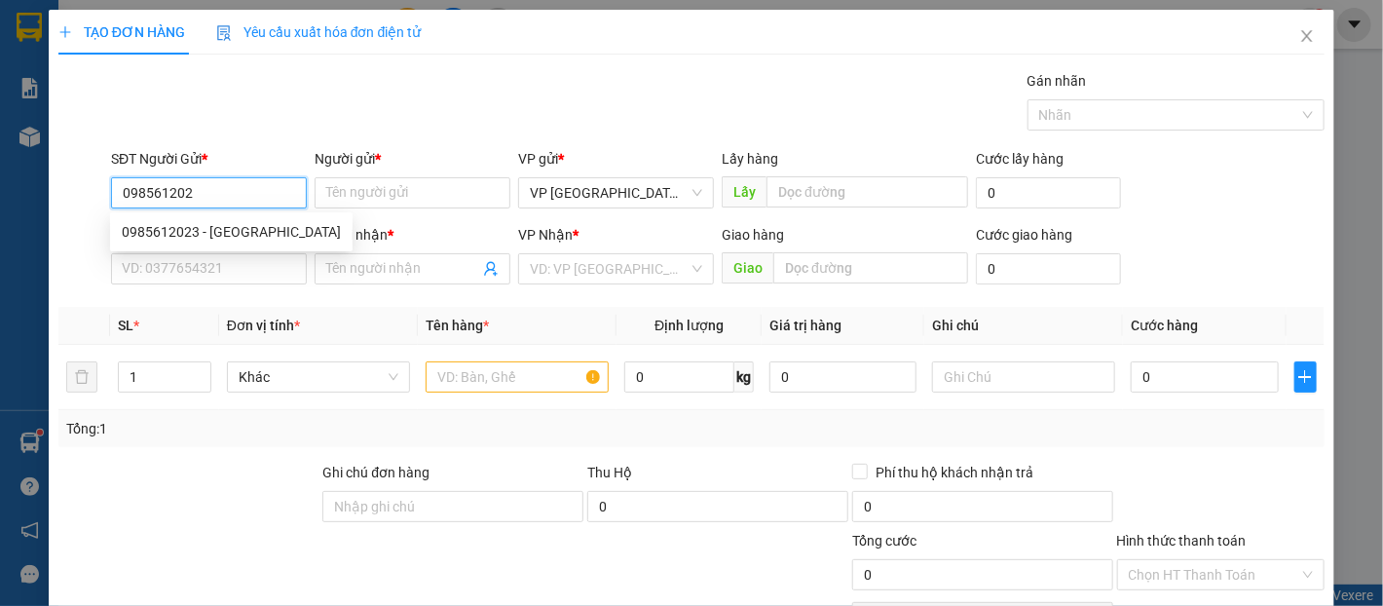
type input "0985612023"
click at [224, 233] on div "0985612023 - [GEOGRAPHIC_DATA]" at bounding box center [231, 231] width 219 height 21
type input "Cô Thủy"
type input "0976642112"
type input "C Châu"
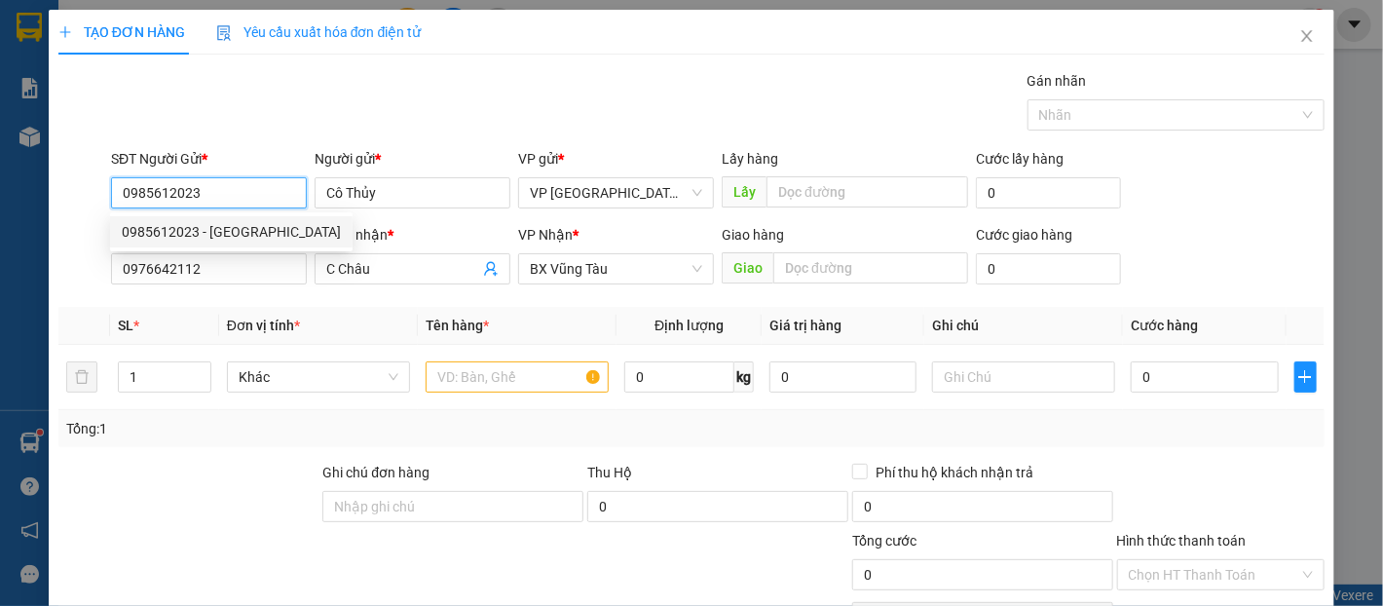
type input "80.000"
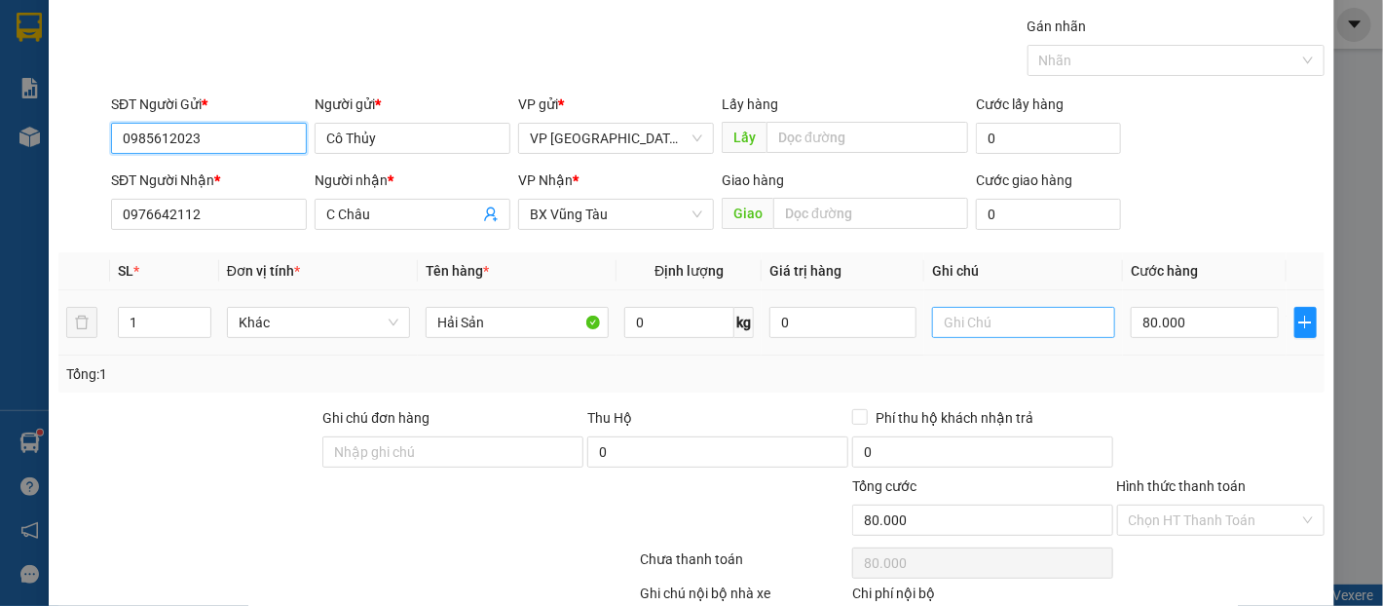
scroll to position [108, 0]
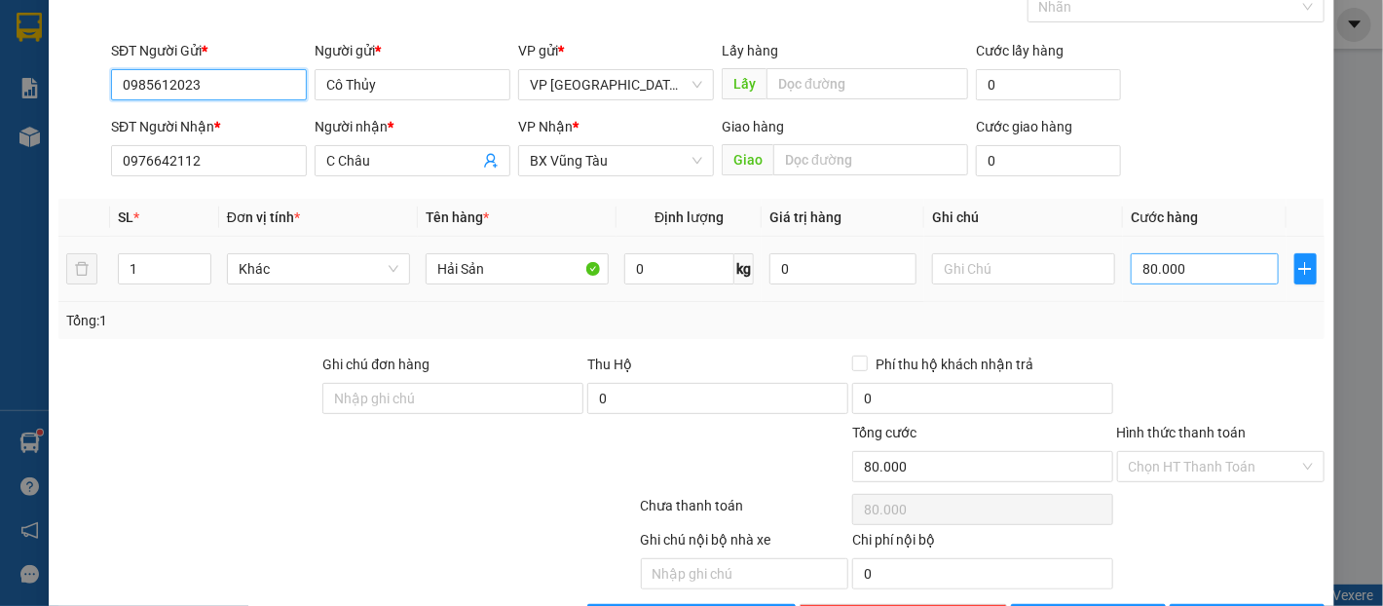
type input "0985612023"
click at [1221, 279] on input "80.000" at bounding box center [1204, 268] width 147 height 31
type input "6"
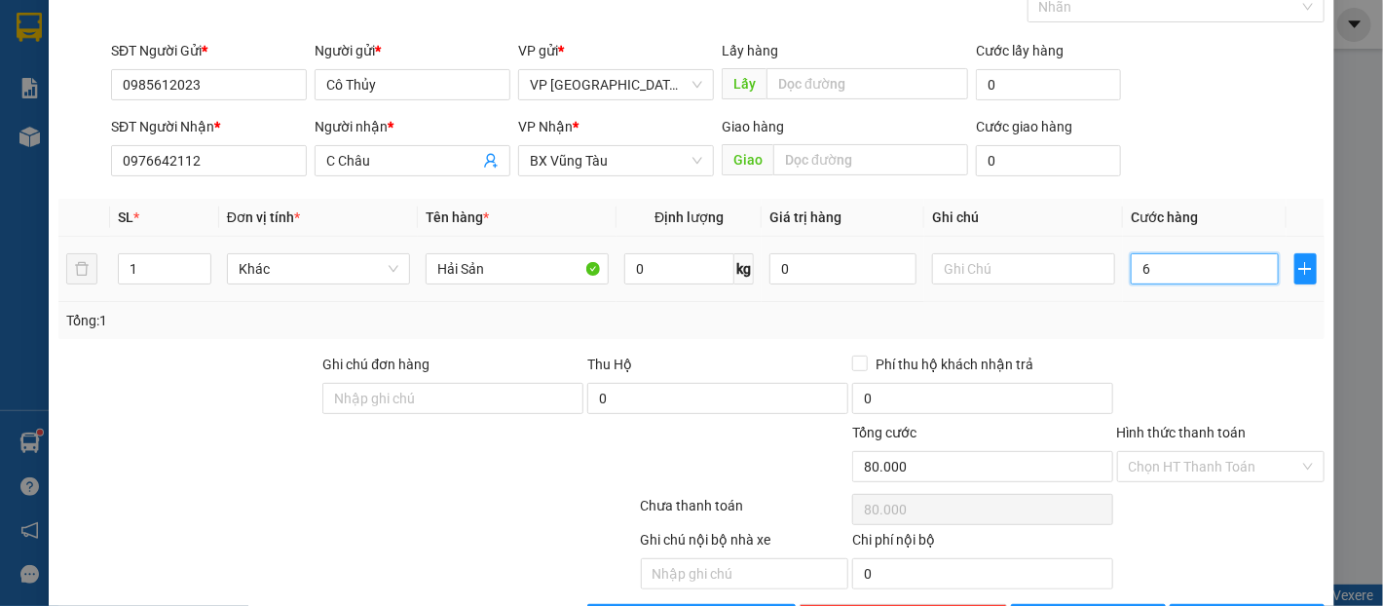
type input "6"
type input "60"
type input "600"
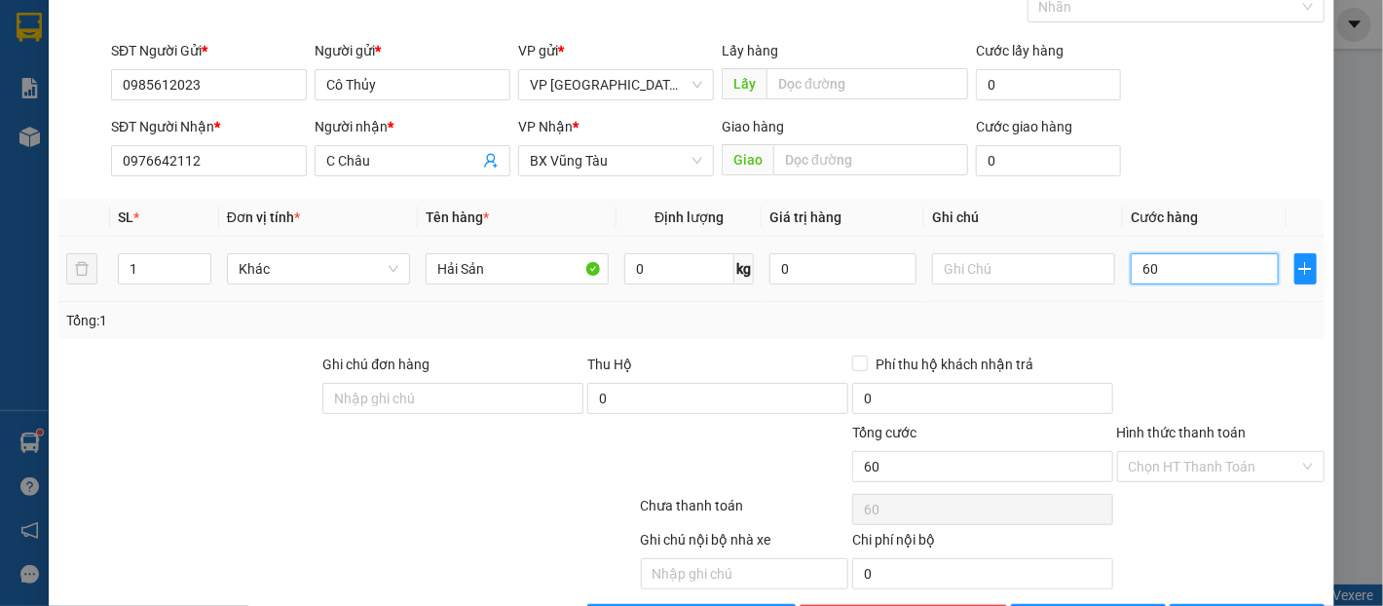
type input "600"
type input "6.000"
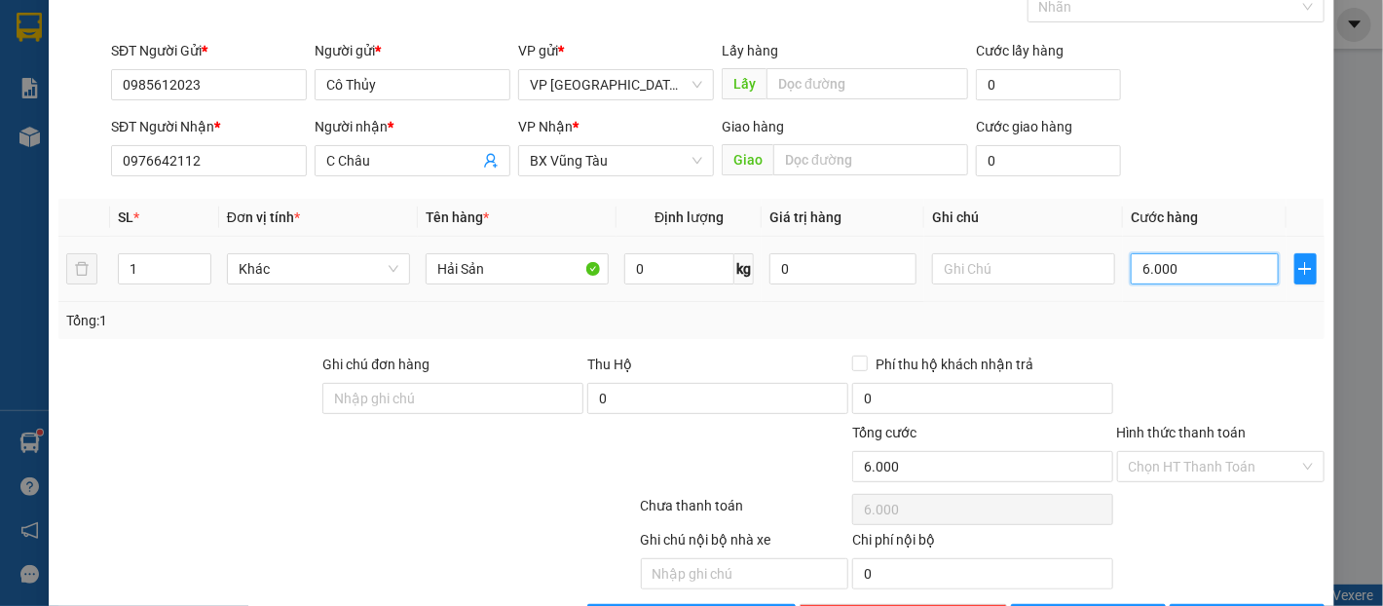
type input "60.000"
click at [1201, 458] on input "Hình thức thanh toán" at bounding box center [1214, 466] width 170 height 29
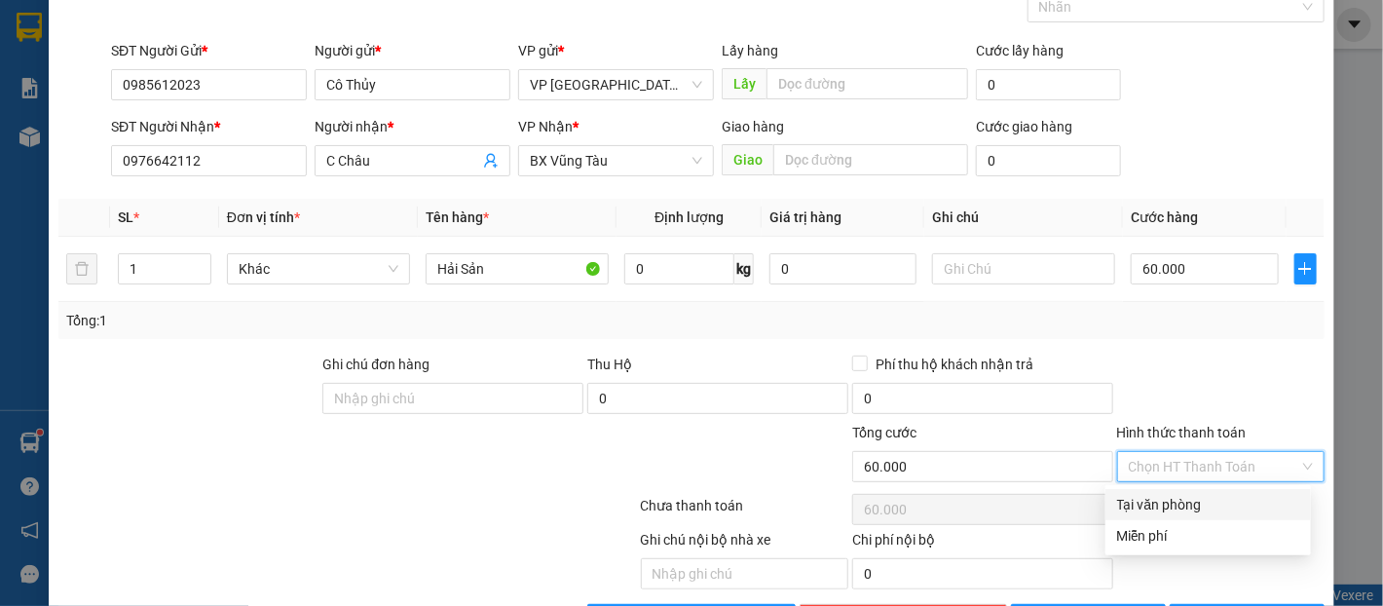
click at [1214, 498] on div "Tại văn phòng" at bounding box center [1208, 504] width 182 height 21
type input "0"
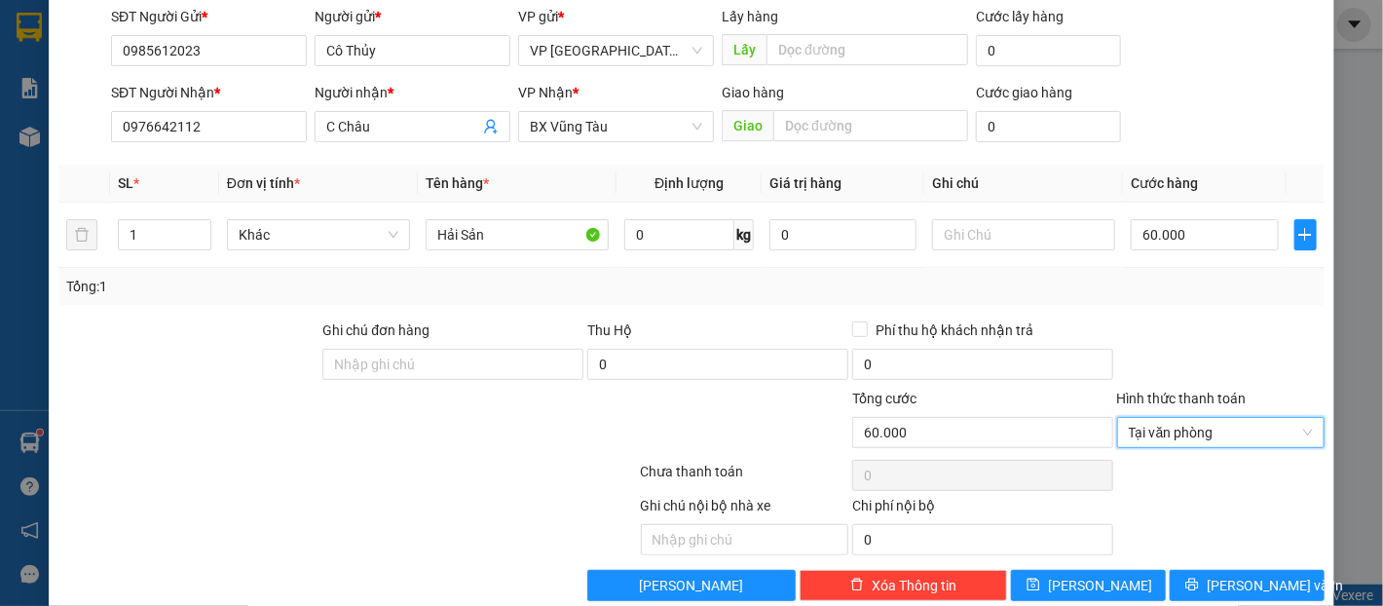
scroll to position [173, 0]
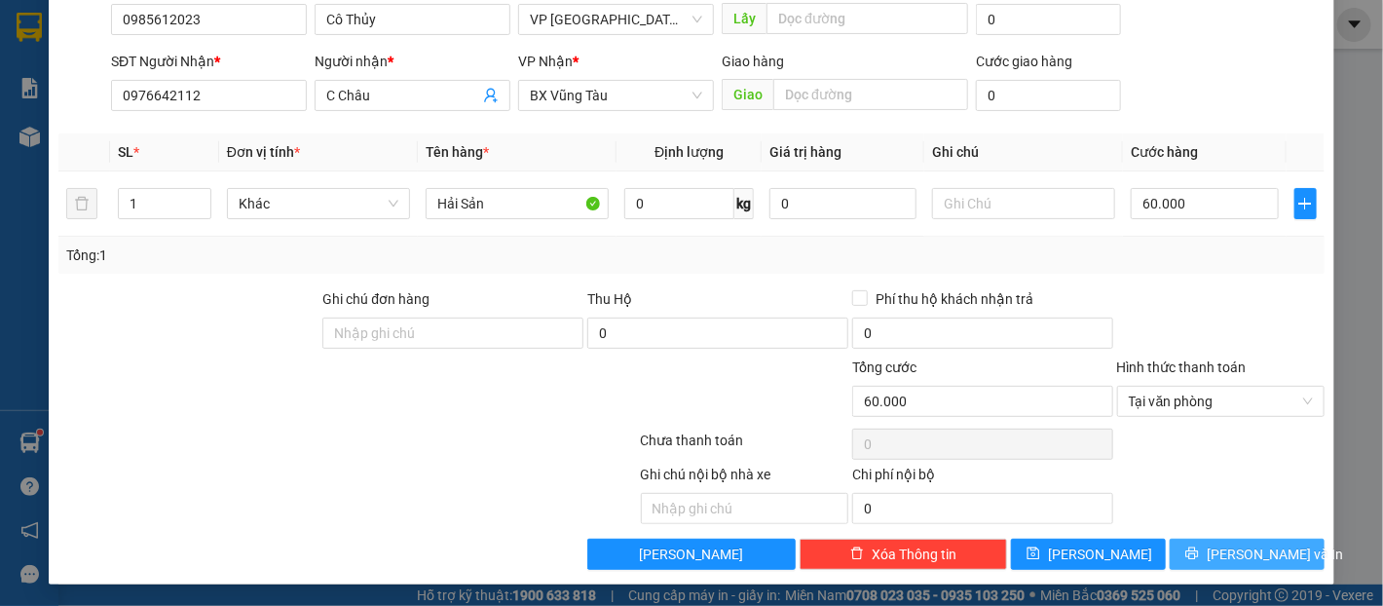
click at [1214, 554] on button "[PERSON_NAME] và In" at bounding box center [1247, 554] width 155 height 31
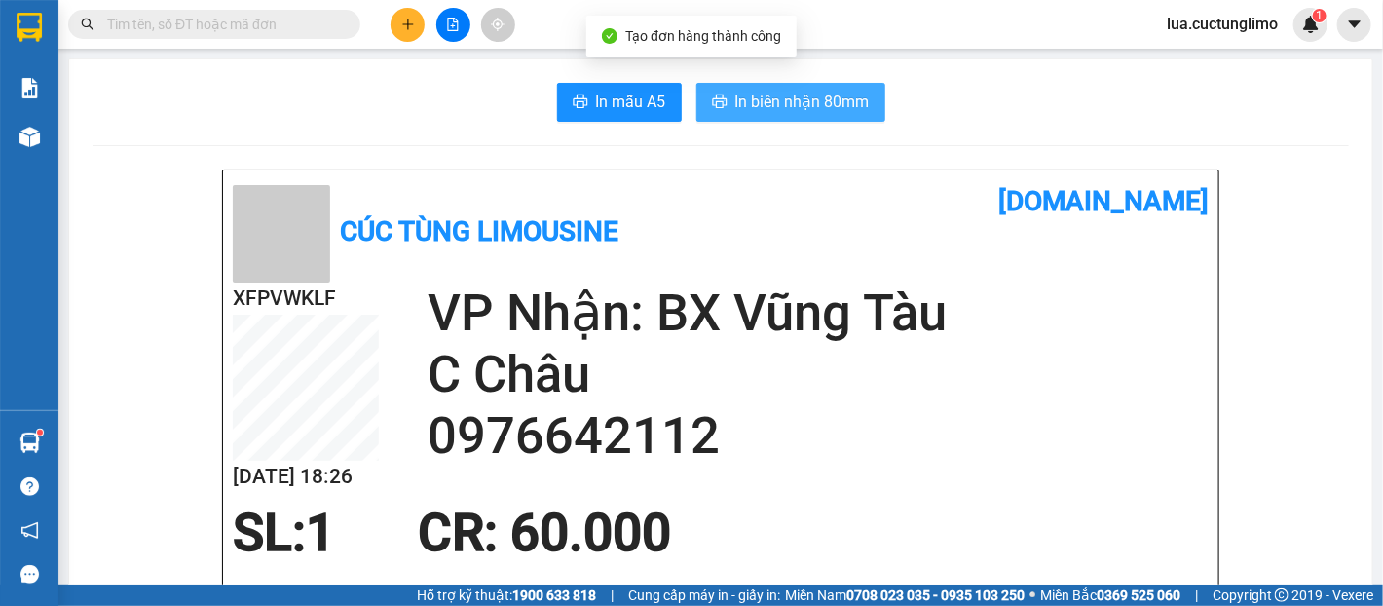
click at [848, 95] on span "In biên nhận 80mm" at bounding box center [802, 102] width 134 height 24
